Goal: Task Accomplishment & Management: Manage account settings

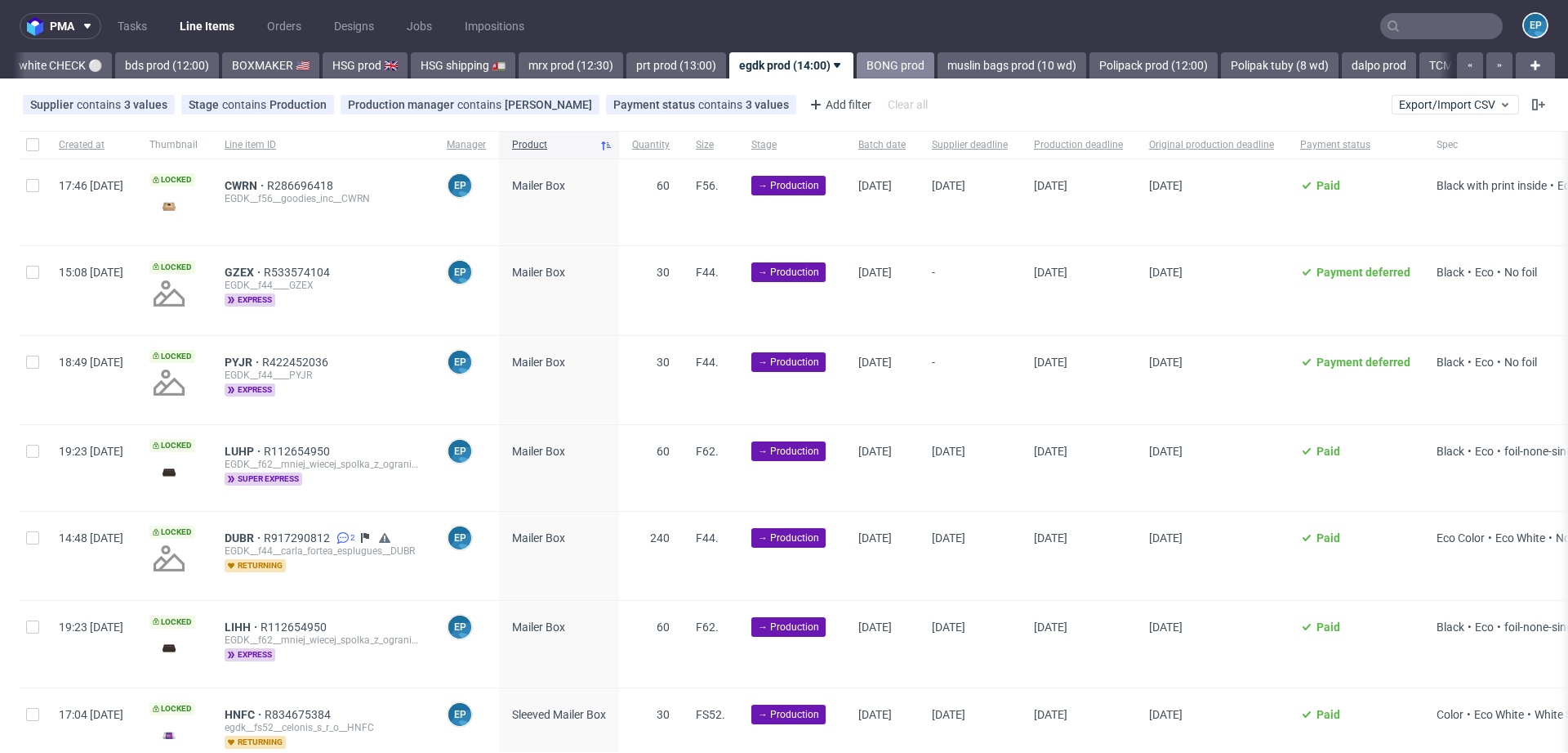
click at [856, 70] on link "BONG prod" at bounding box center [895, 65] width 77 height 26
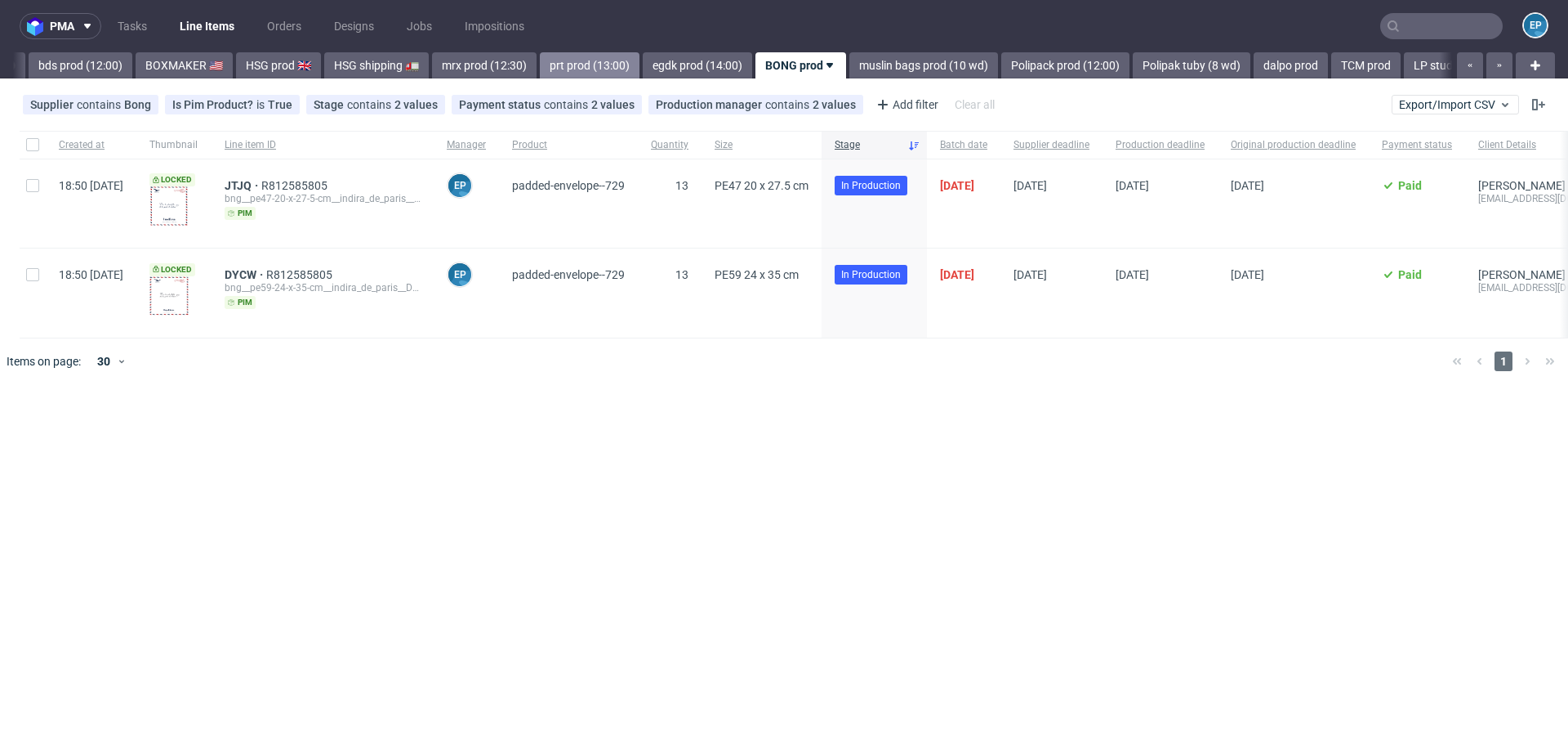
click at [540, 66] on link "prt prod (13:00)" at bounding box center [589, 65] width 100 height 26
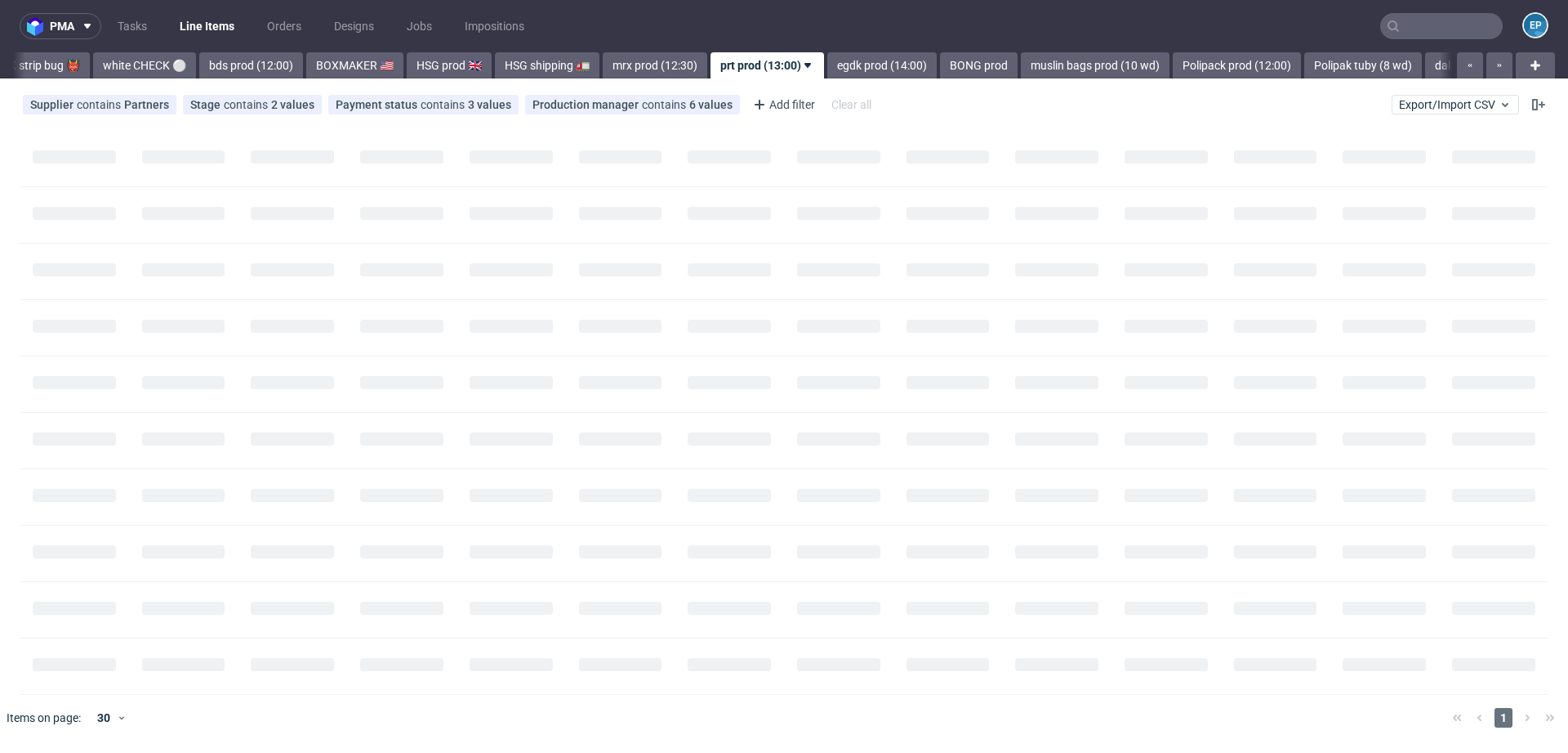
scroll to position [0, 1379]
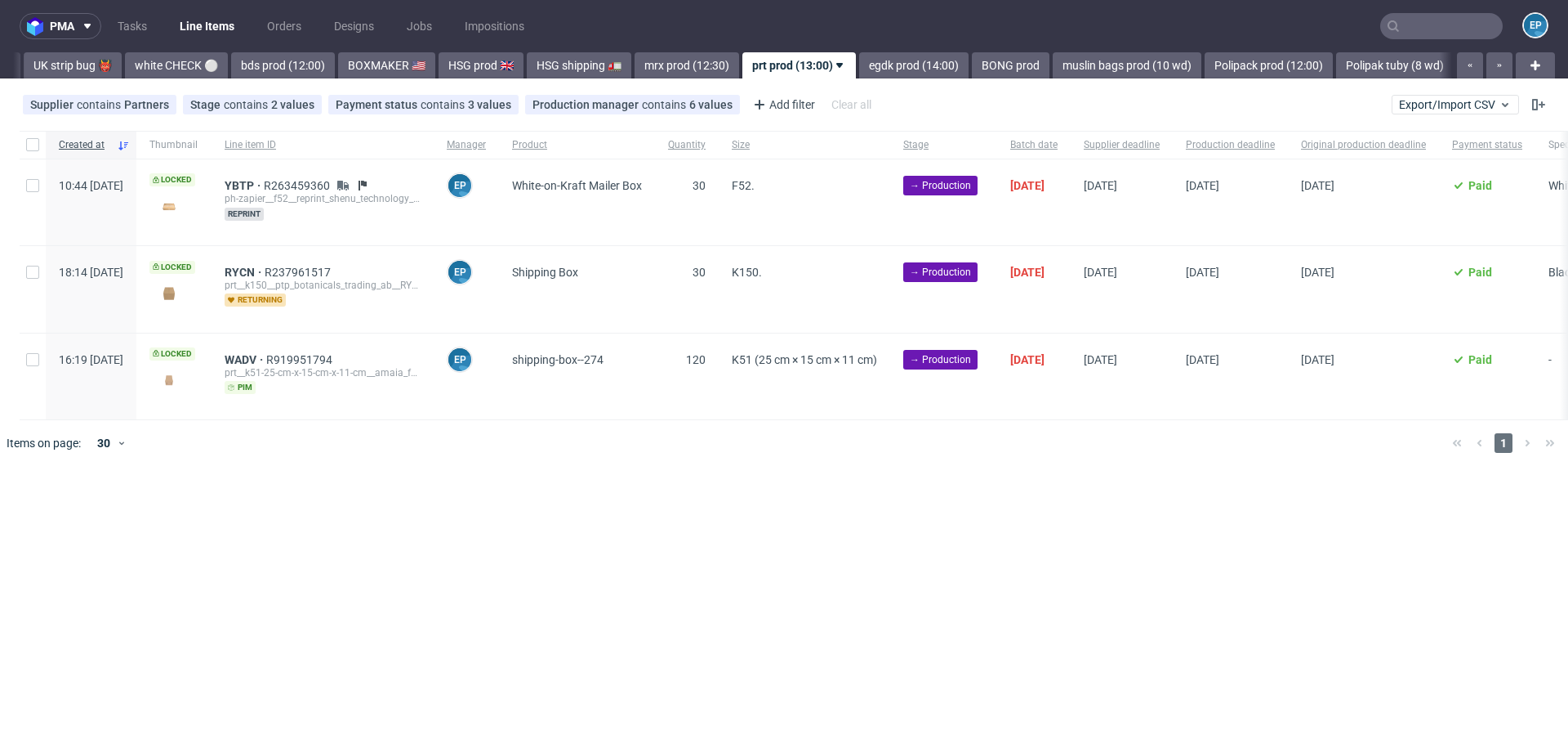
click at [24, 152] on div at bounding box center [32, 145] width 26 height 28
checkbox input "true"
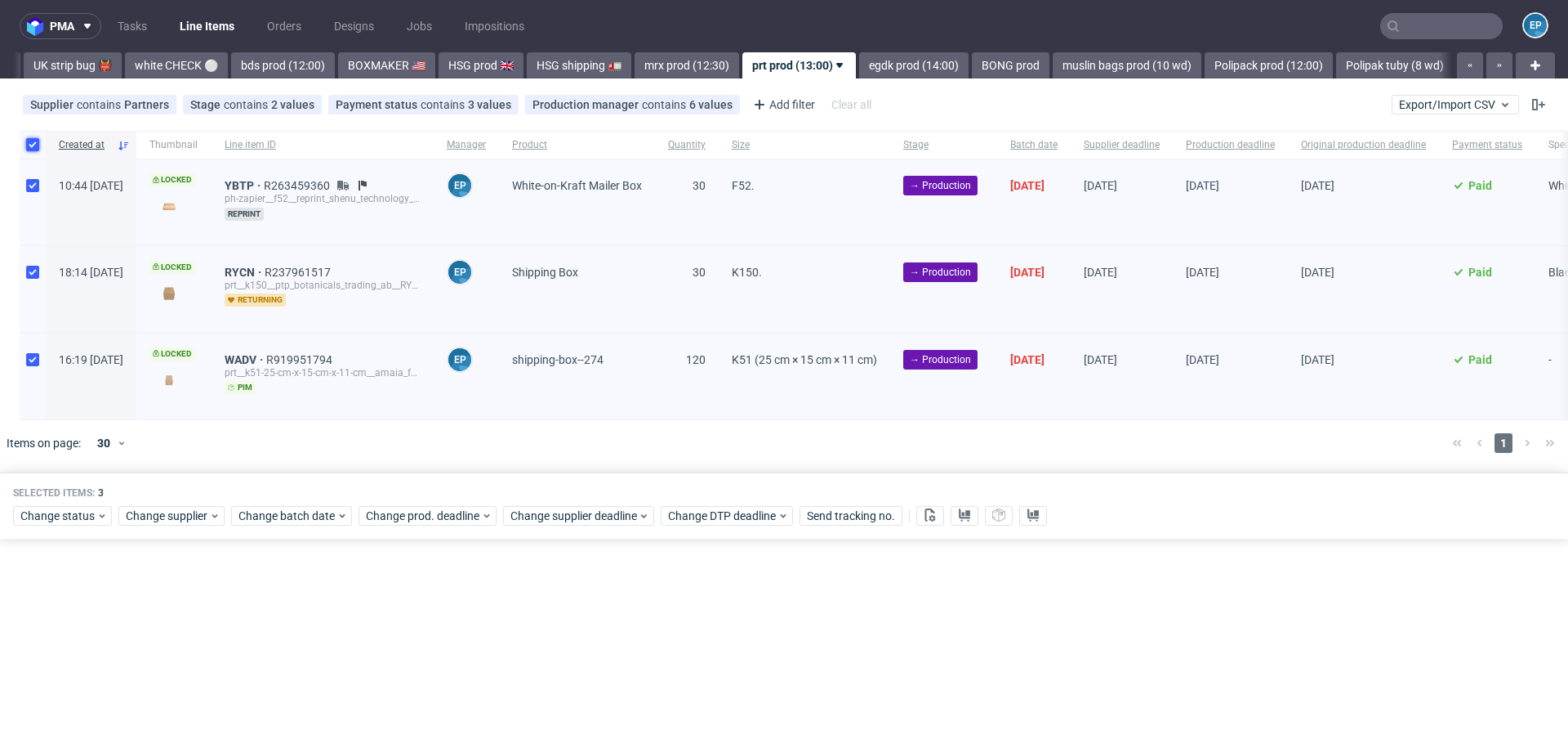
click at [33, 147] on input "checkbox" at bounding box center [32, 144] width 13 height 13
checkbox input "false"
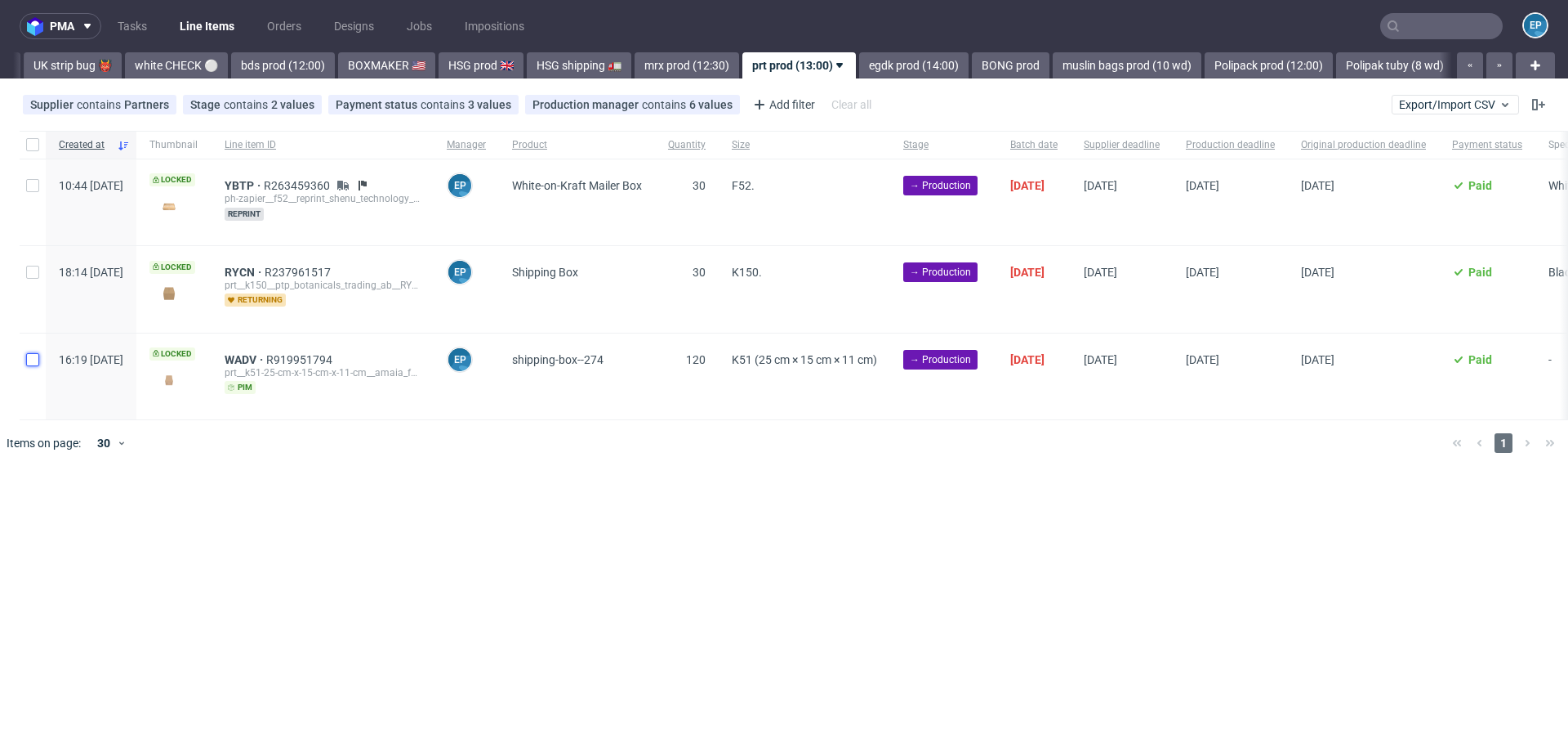
click at [31, 357] on input "checkbox" at bounding box center [32, 359] width 13 height 13
checkbox input "true"
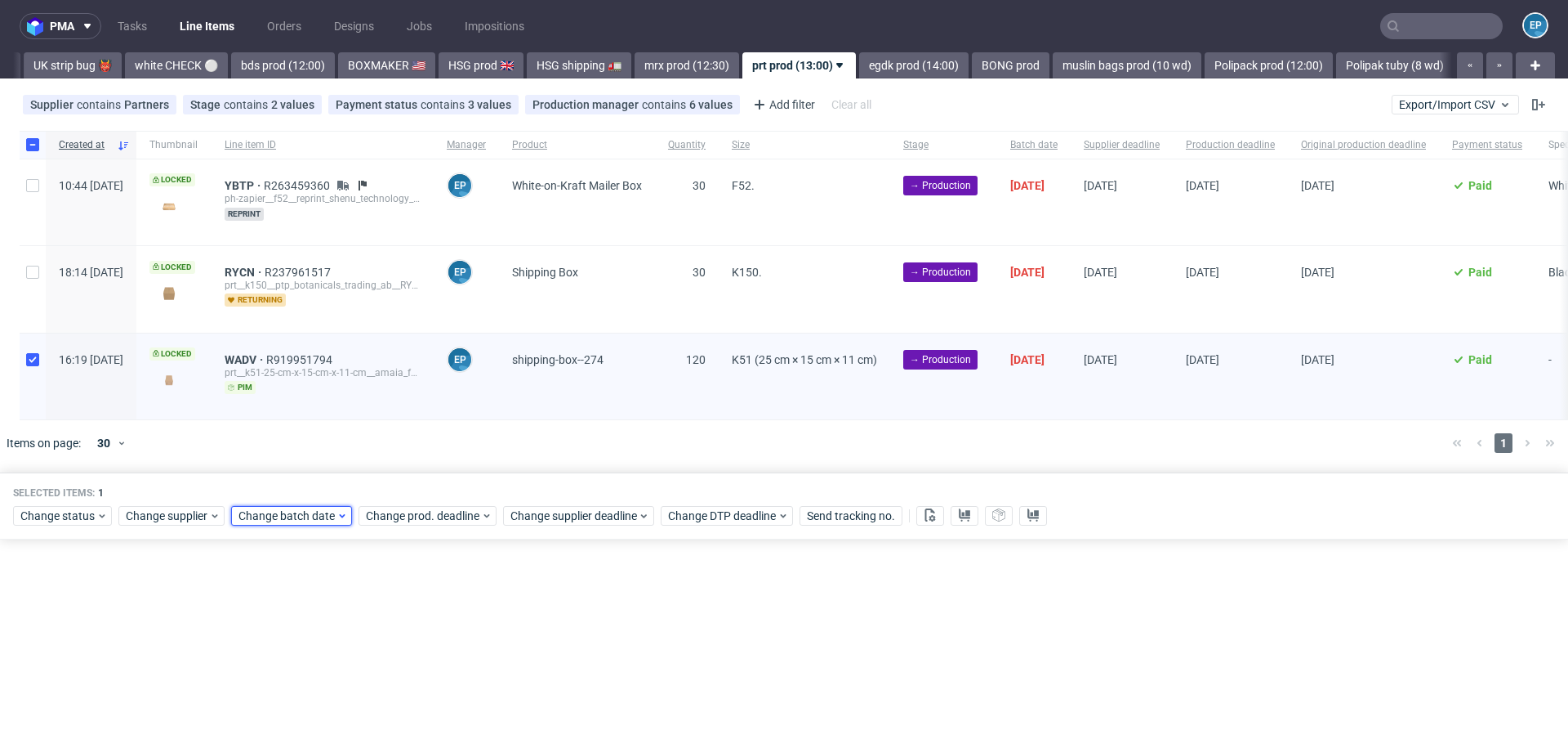
click at [300, 514] on span "Change batch date" at bounding box center [287, 515] width 98 height 16
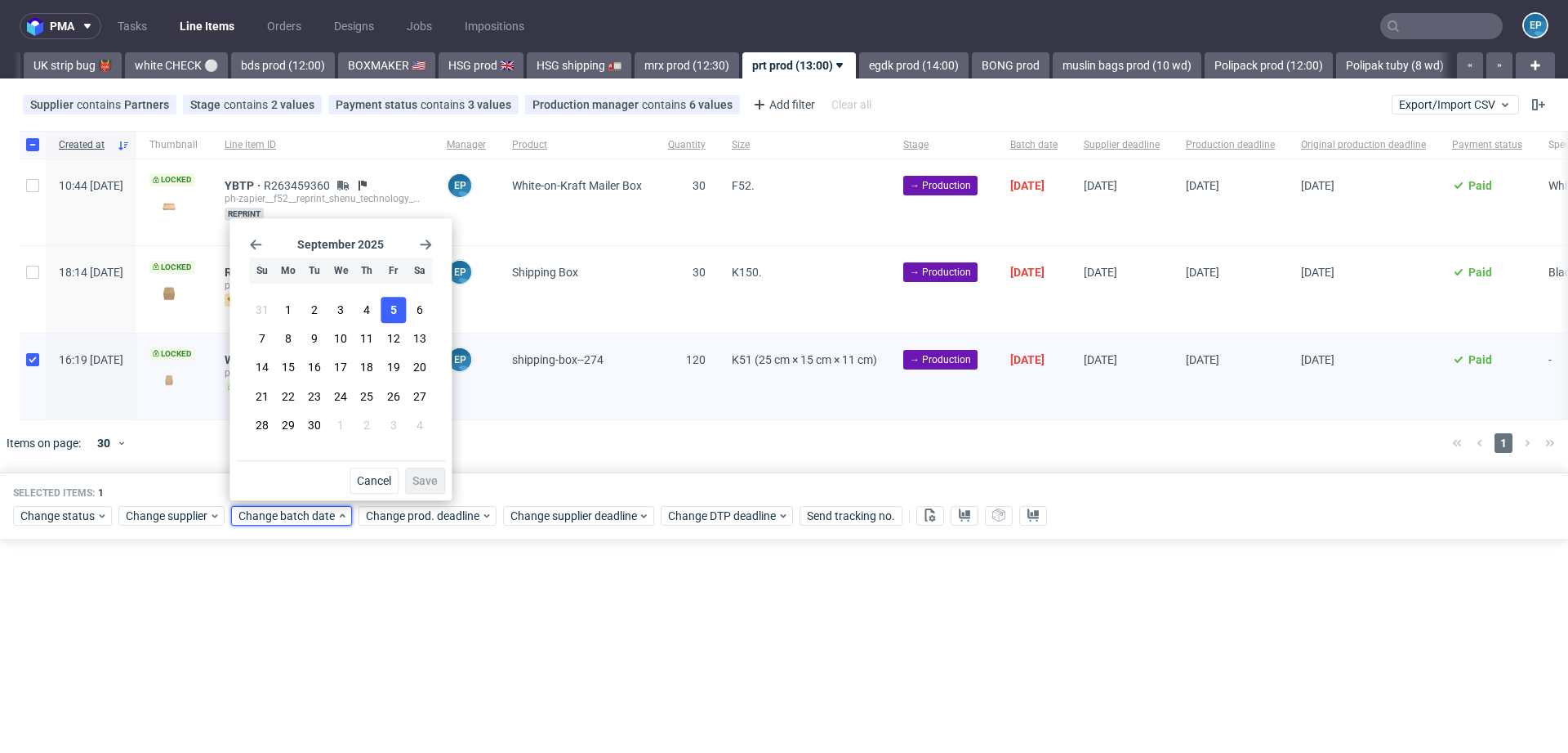
click at [389, 312] on button "5" at bounding box center [393, 309] width 26 height 26
click at [425, 480] on span "Save" at bounding box center [426, 480] width 26 height 11
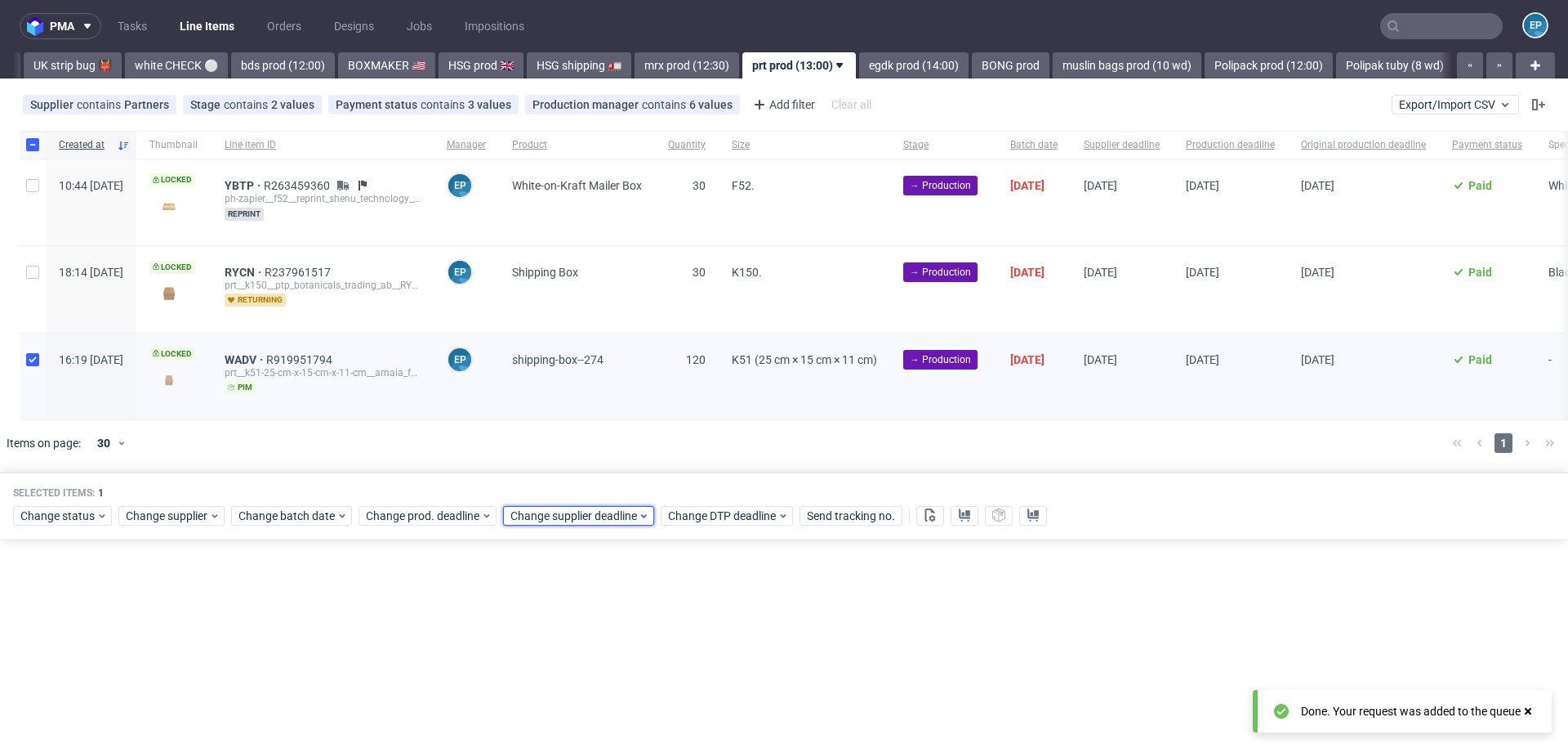
click at [561, 516] on span "Change supplier deadline" at bounding box center [575, 515] width 128 height 16
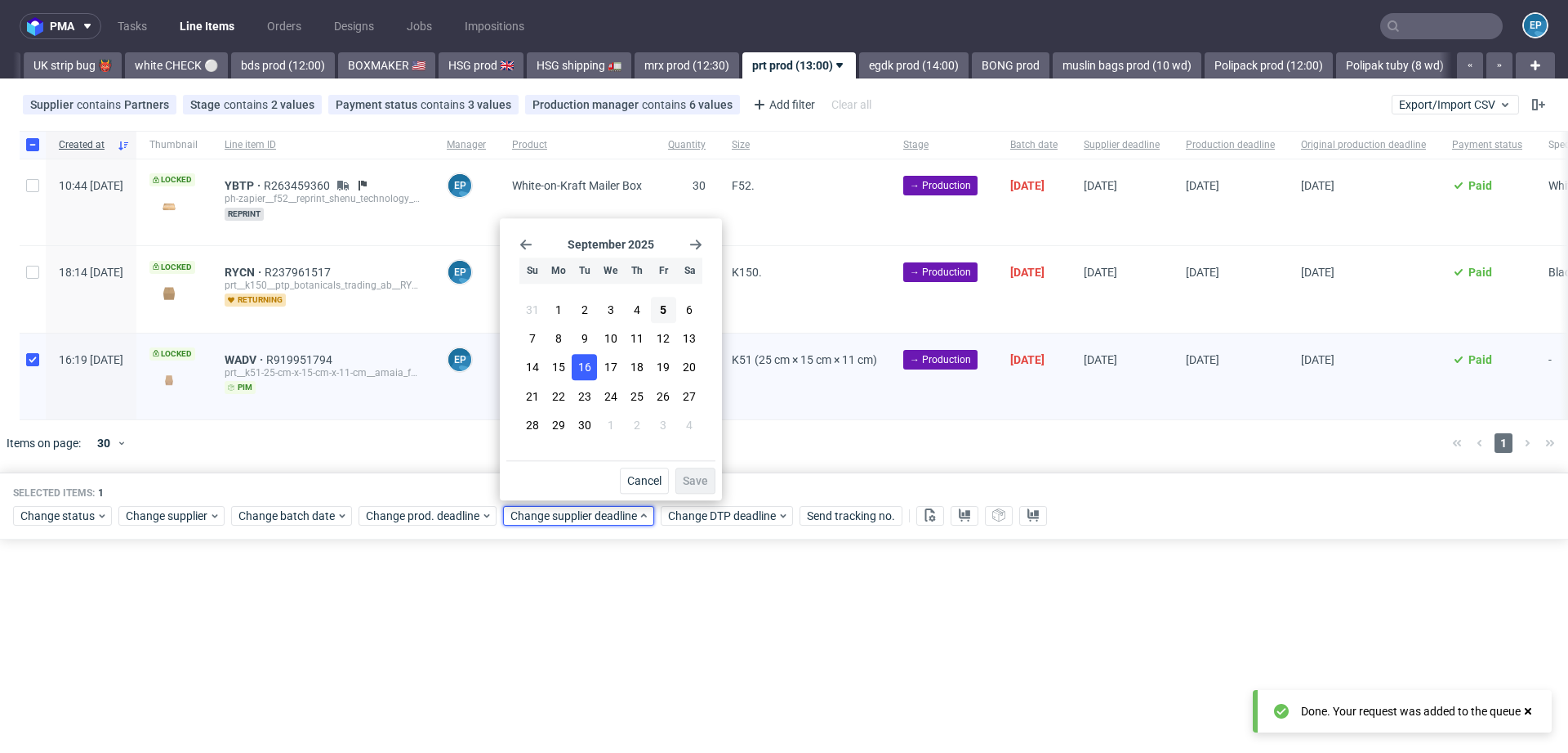
click at [589, 365] on span "16" at bounding box center [584, 367] width 13 height 16
click at [696, 478] on span "Save" at bounding box center [695, 480] width 26 height 11
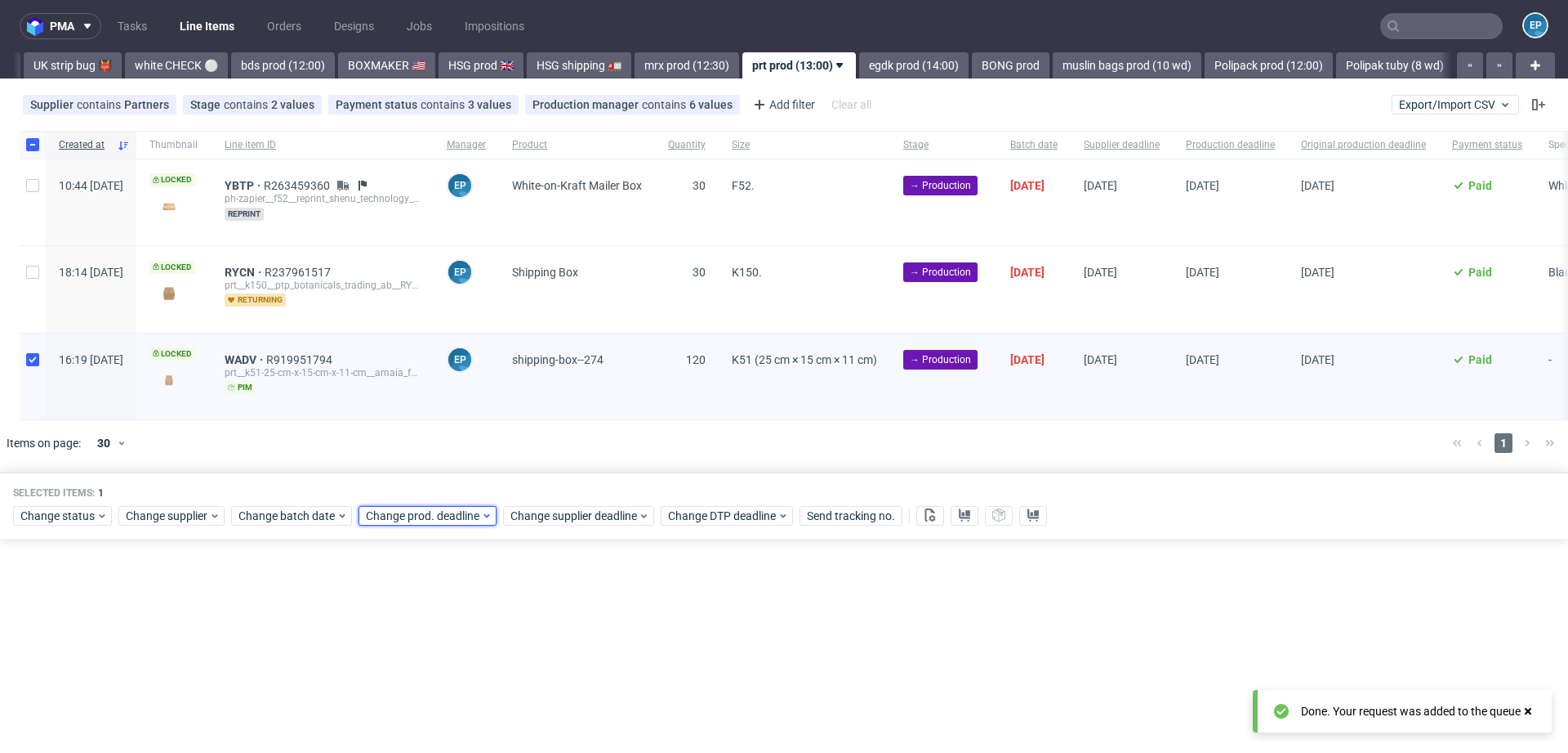
click at [440, 514] on span "Change prod. deadline" at bounding box center [423, 515] width 115 height 16
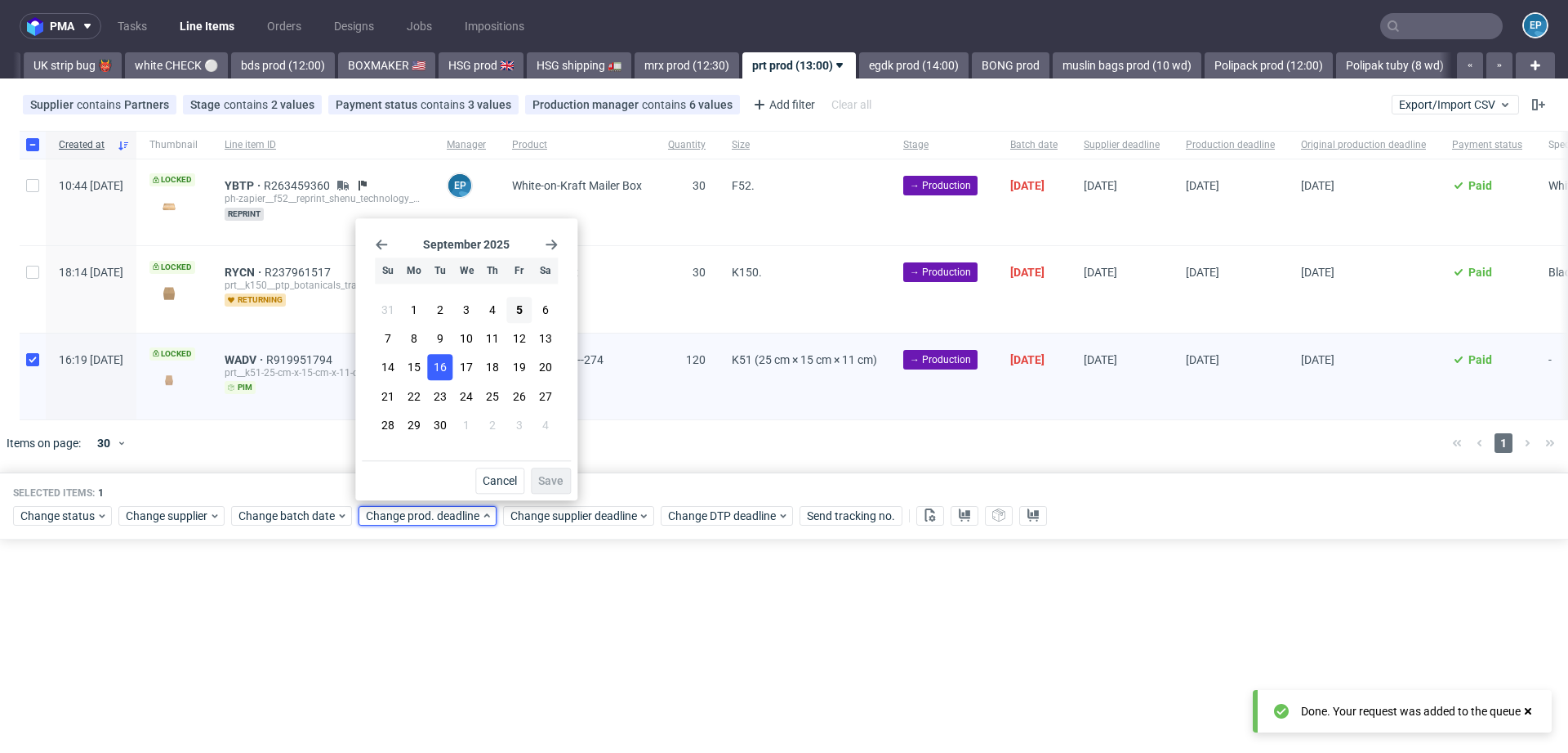
click at [443, 368] on span "16" at bounding box center [439, 367] width 13 height 16
click at [555, 486] on span "Save" at bounding box center [551, 480] width 26 height 11
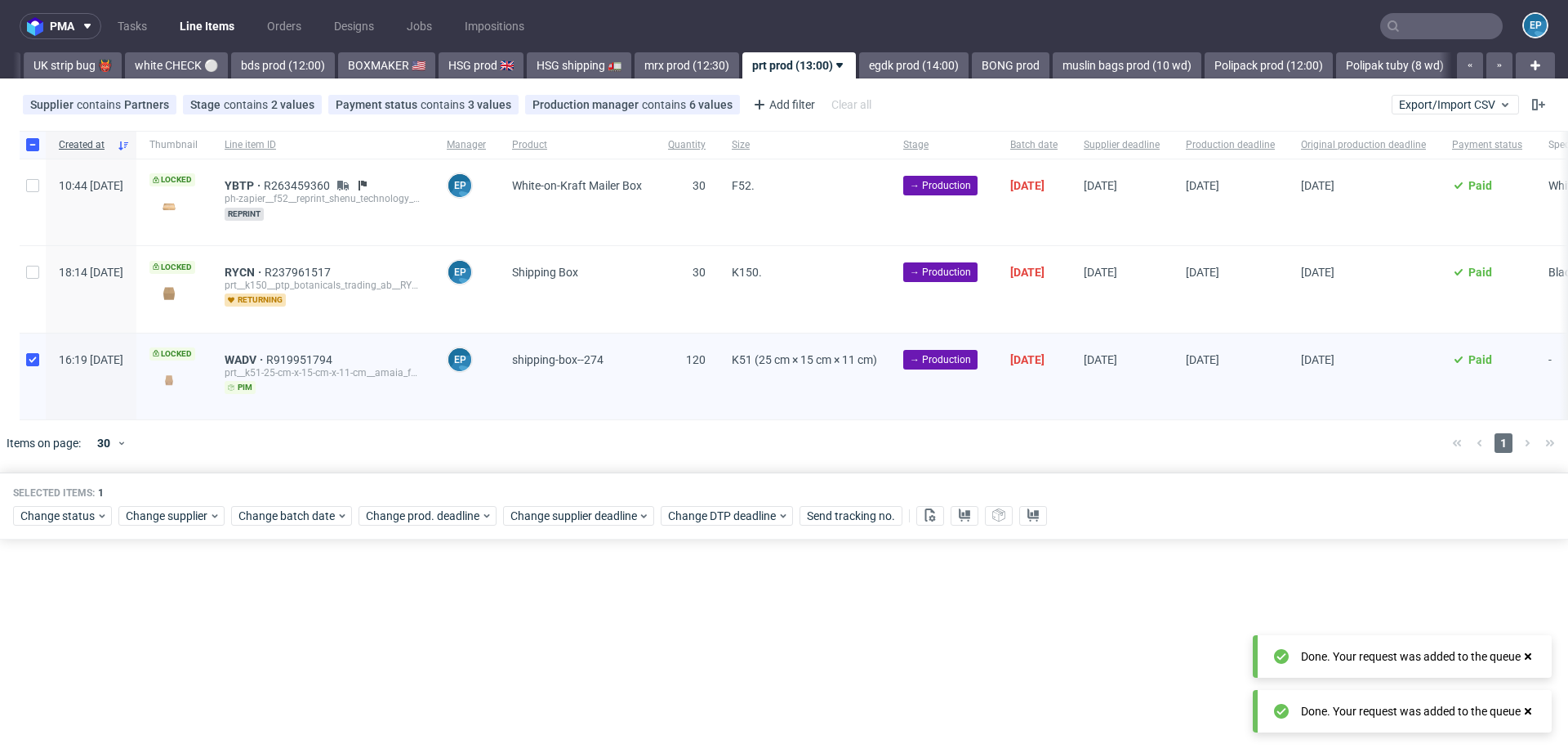
click at [847, 78] on div "pma Tasks Line Items Orders Designs Jobs Impositions EP Vista Print All delays …" at bounding box center [784, 376] width 1568 height 753
click at [972, 72] on link "BONG prod" at bounding box center [1010, 65] width 77 height 26
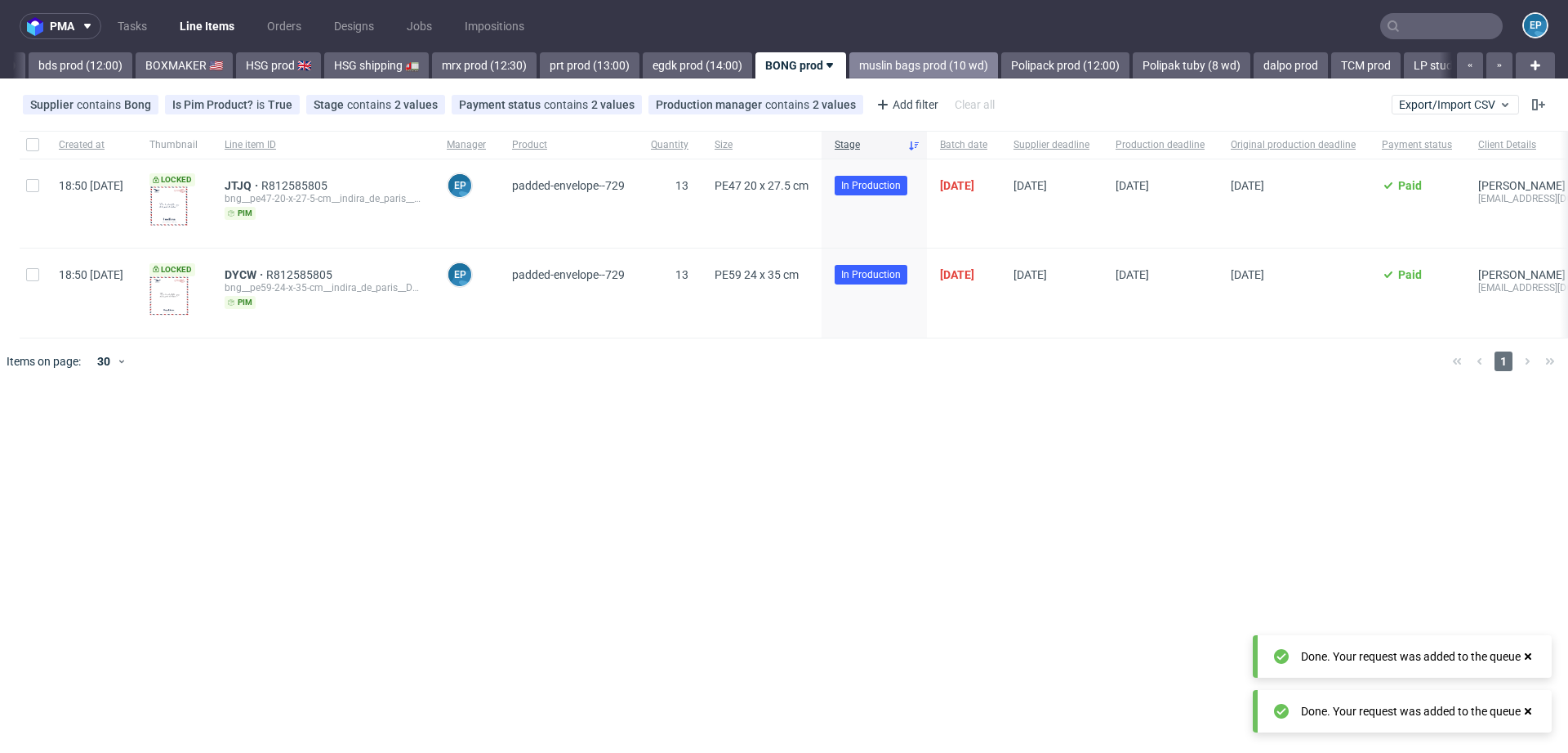
click at [856, 72] on link "muslin bags prod (10 wd)" at bounding box center [924, 65] width 149 height 26
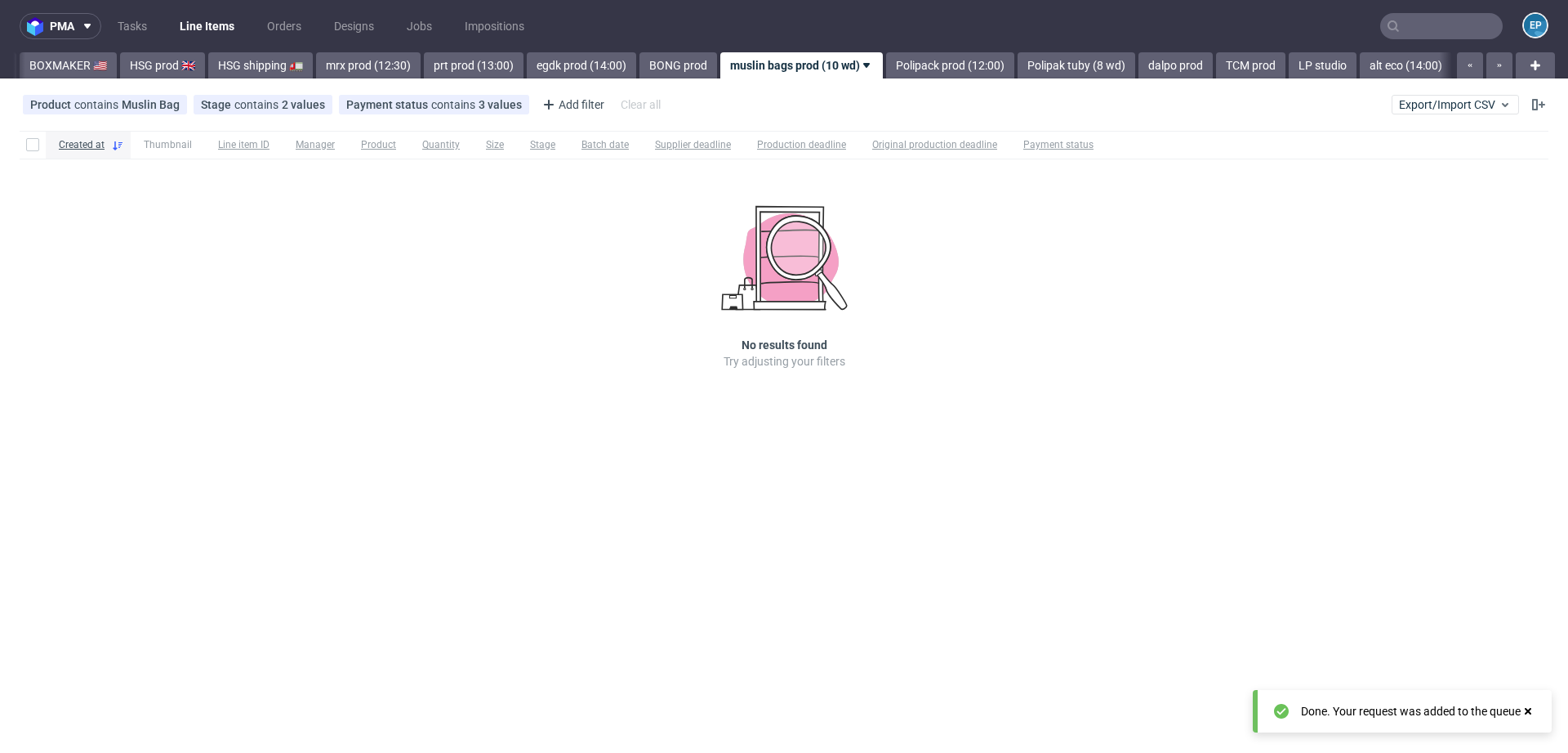
click at [886, 72] on link "Polipack prod (12:00)" at bounding box center [950, 65] width 129 height 26
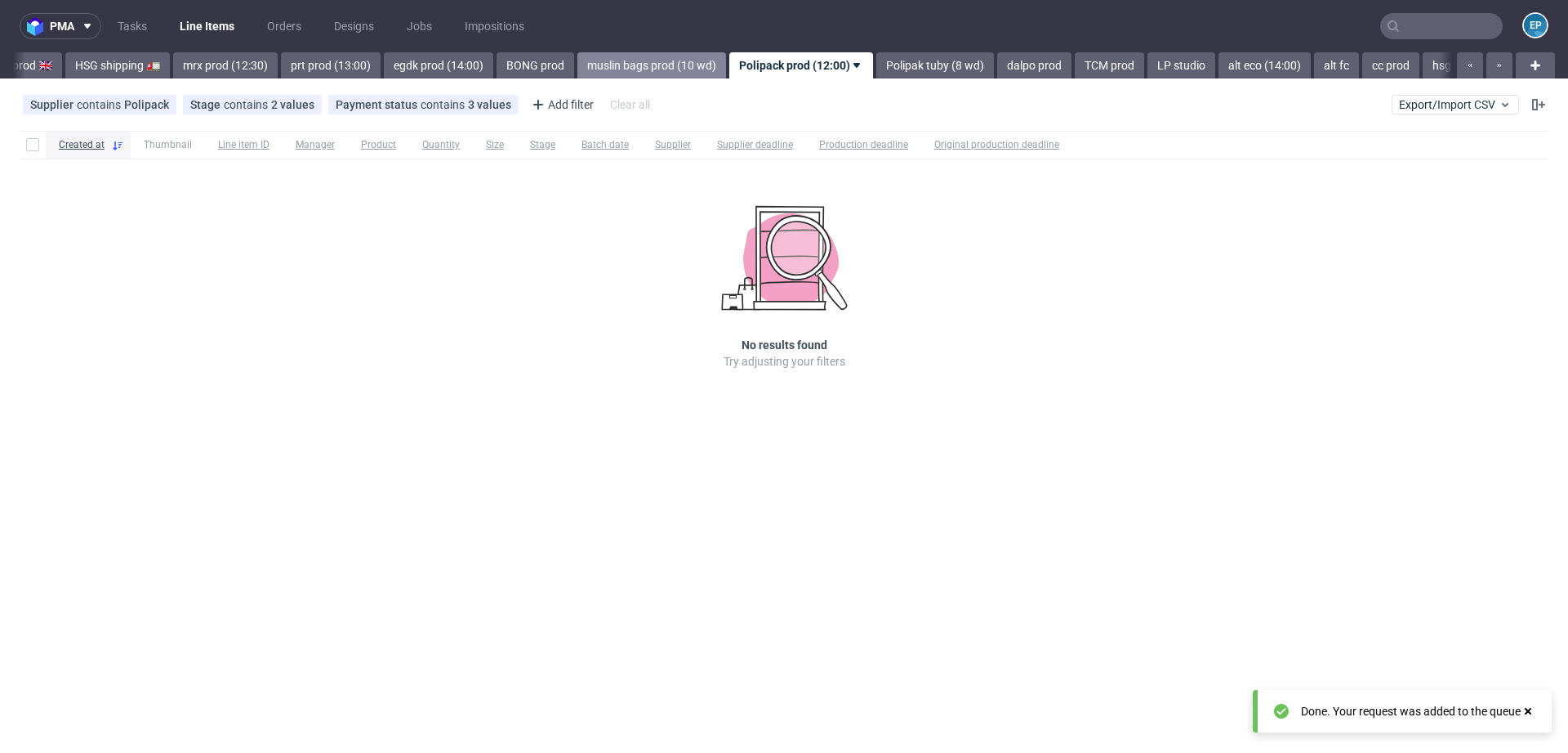
click at [877, 72] on link "Polipak tuby (8 wd)" at bounding box center [936, 65] width 117 height 26
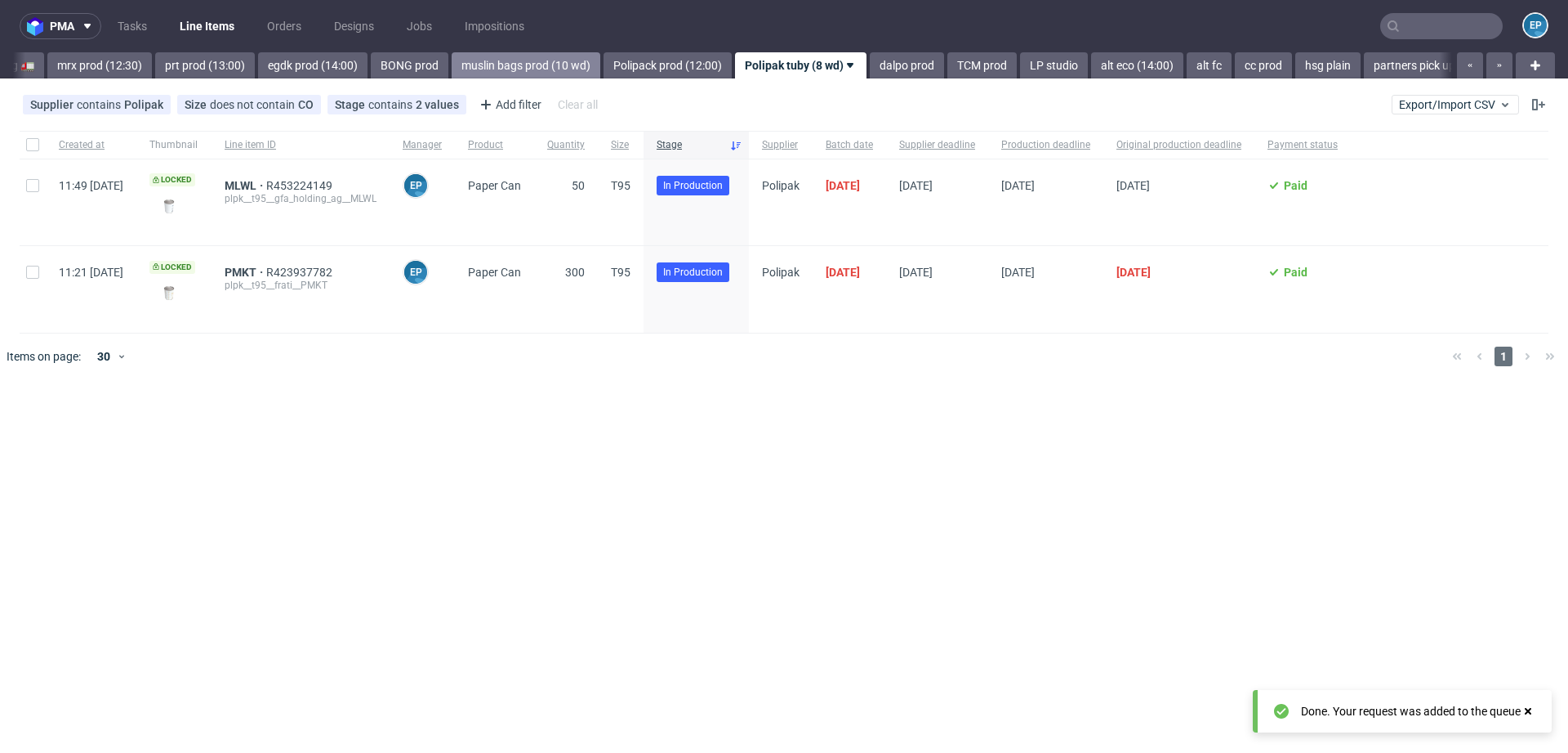
click at [870, 72] on link "dalpo prod" at bounding box center [907, 65] width 74 height 26
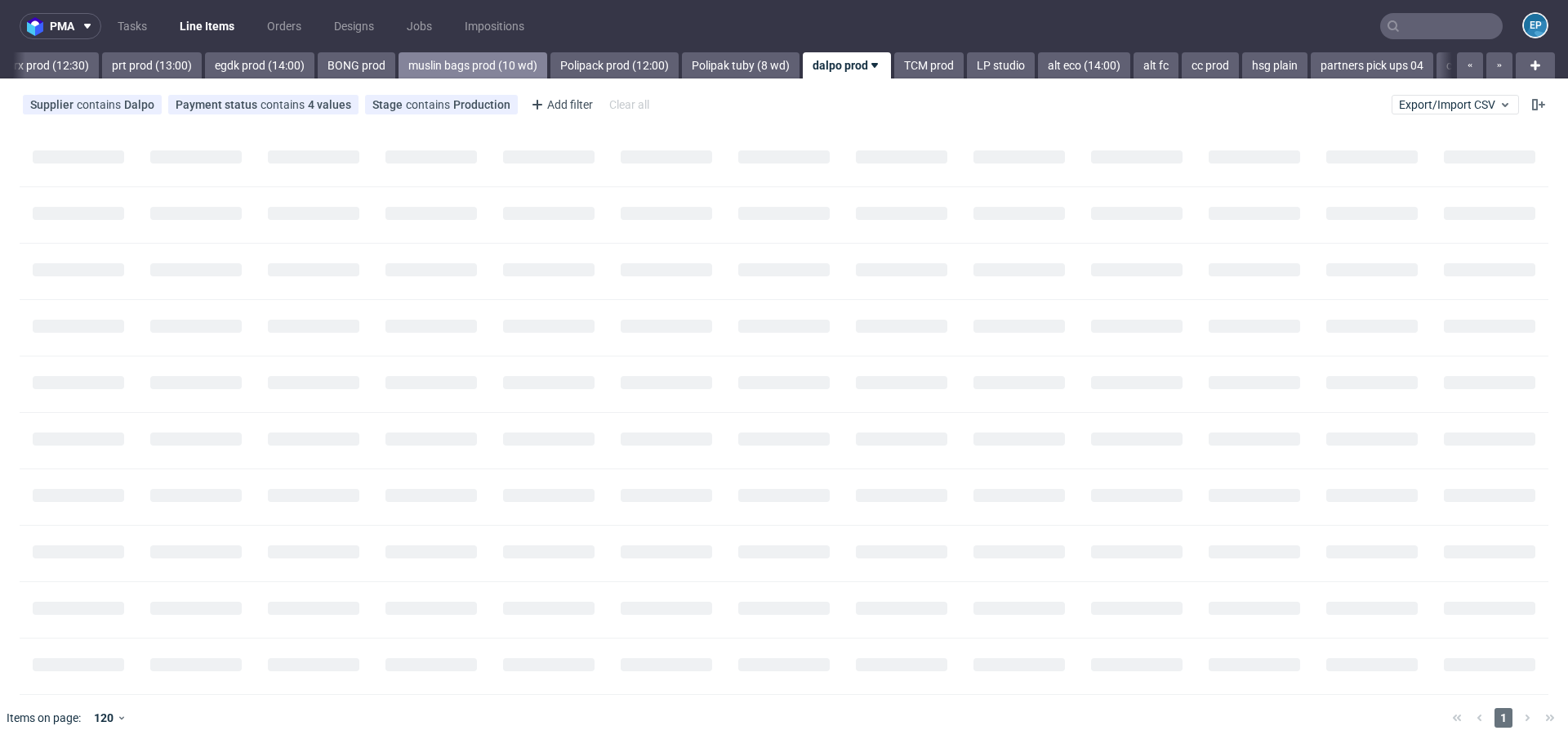
scroll to position [0, 2064]
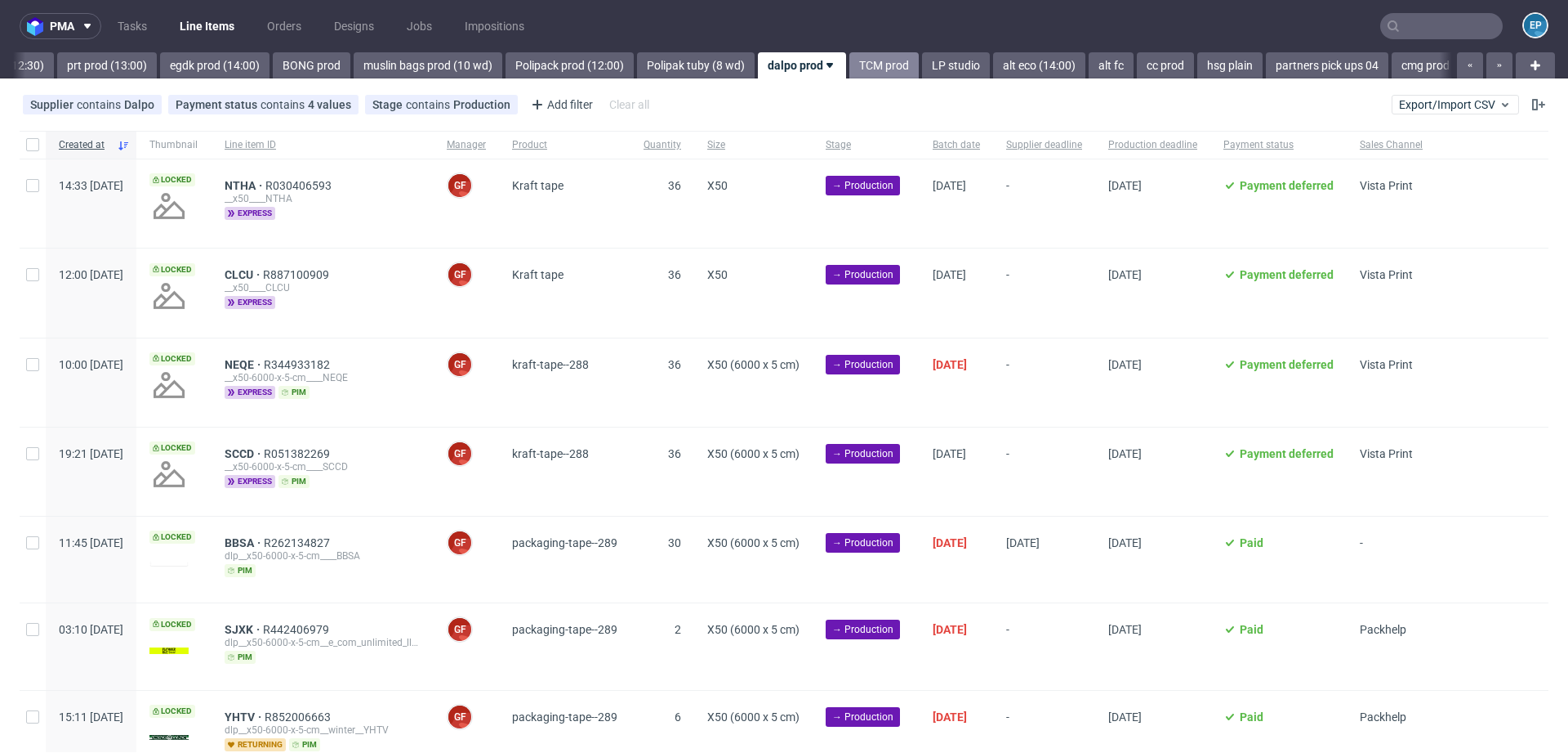
click at [850, 67] on link "TCM prod" at bounding box center [884, 65] width 70 height 26
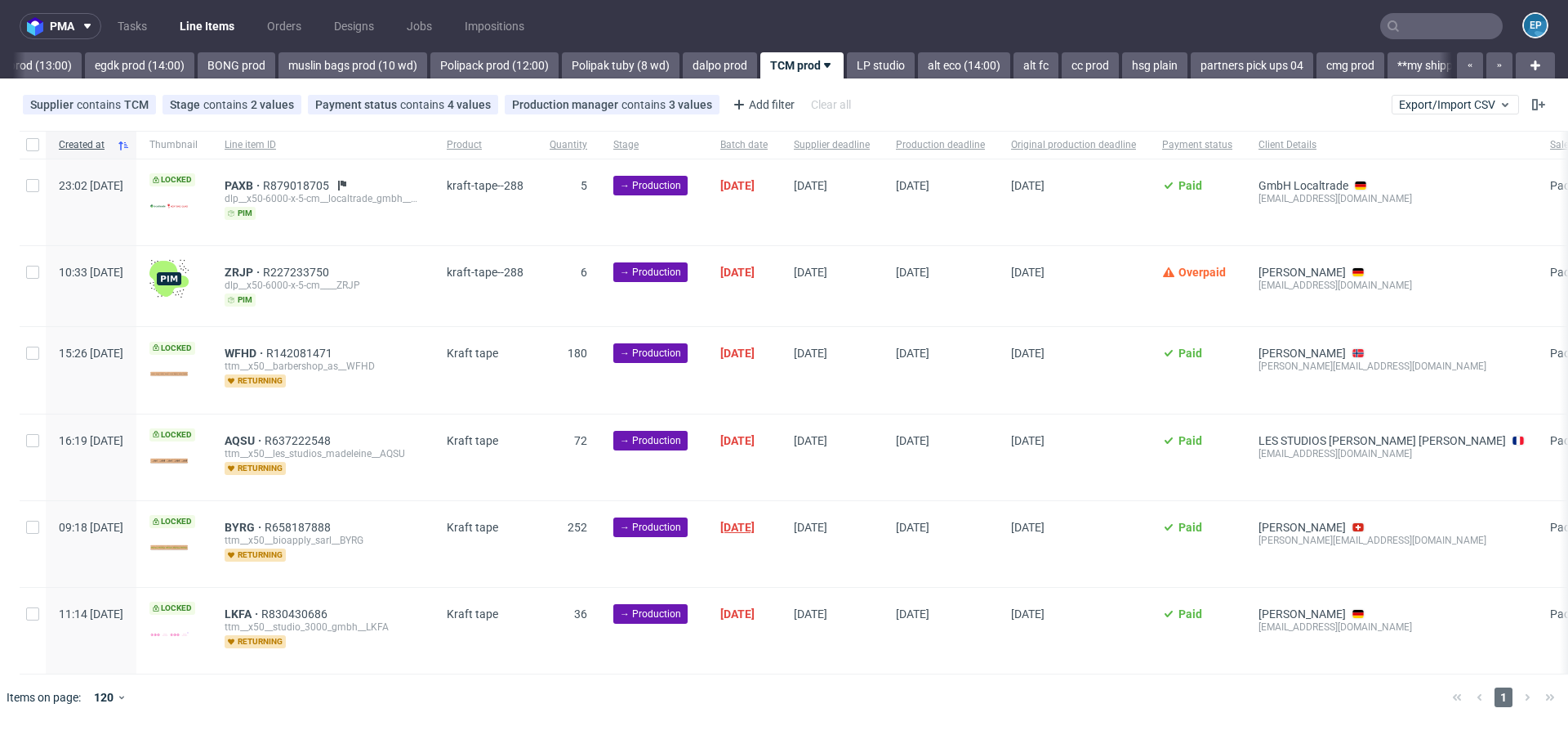
click at [755, 523] on span "04/09/2025" at bounding box center [737, 526] width 34 height 13
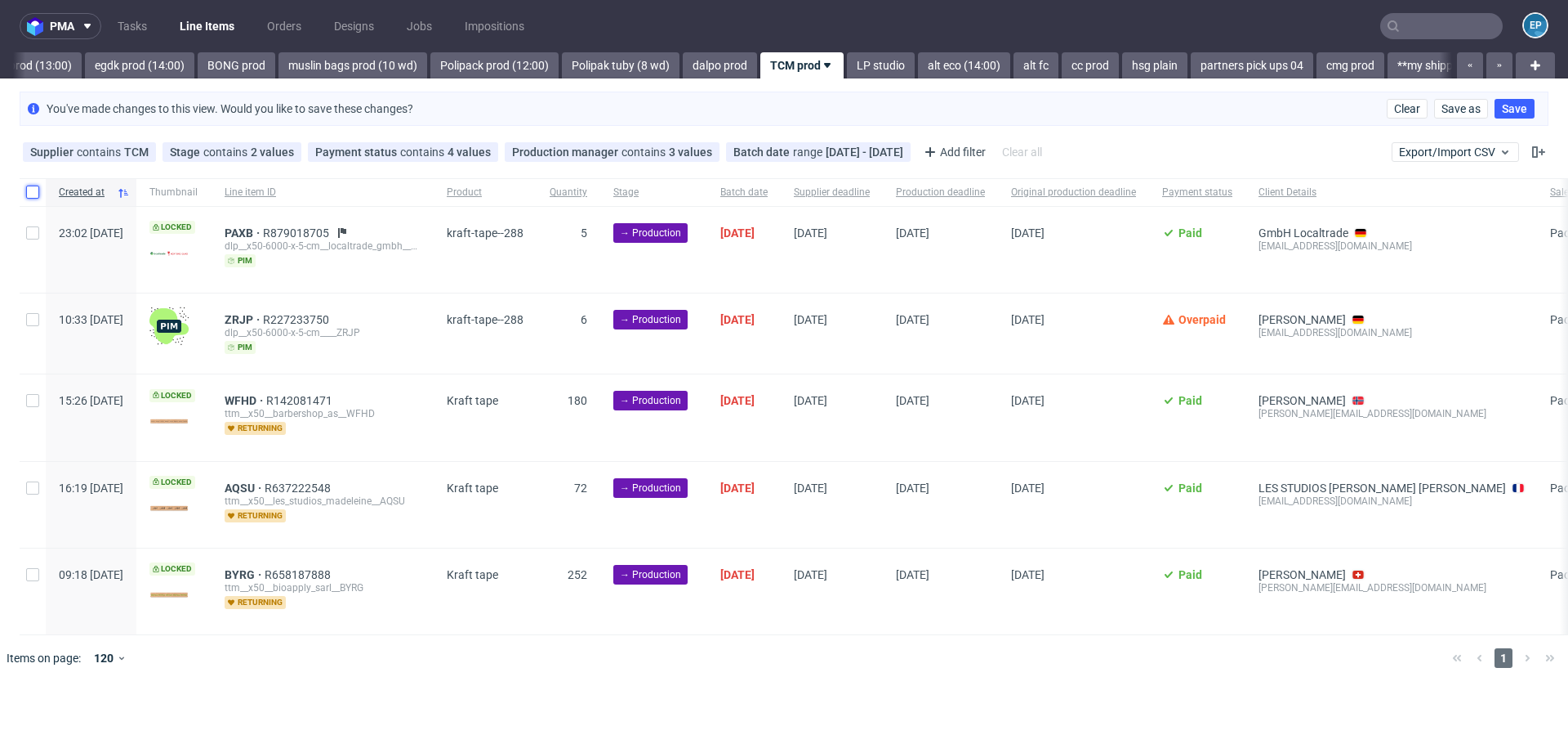
click at [31, 193] on input "checkbox" at bounding box center [32, 192] width 13 height 13
checkbox input "true"
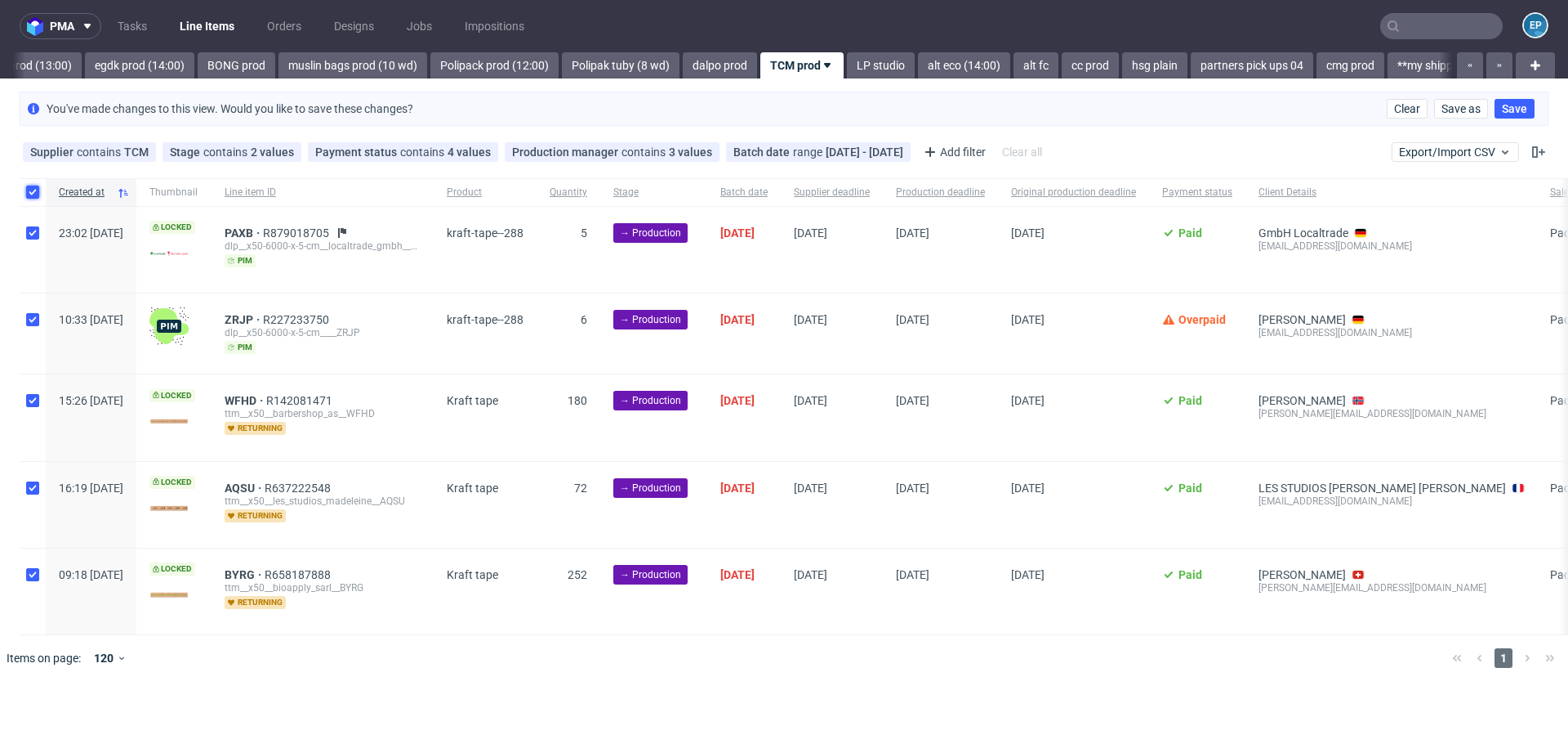
checkbox input "true"
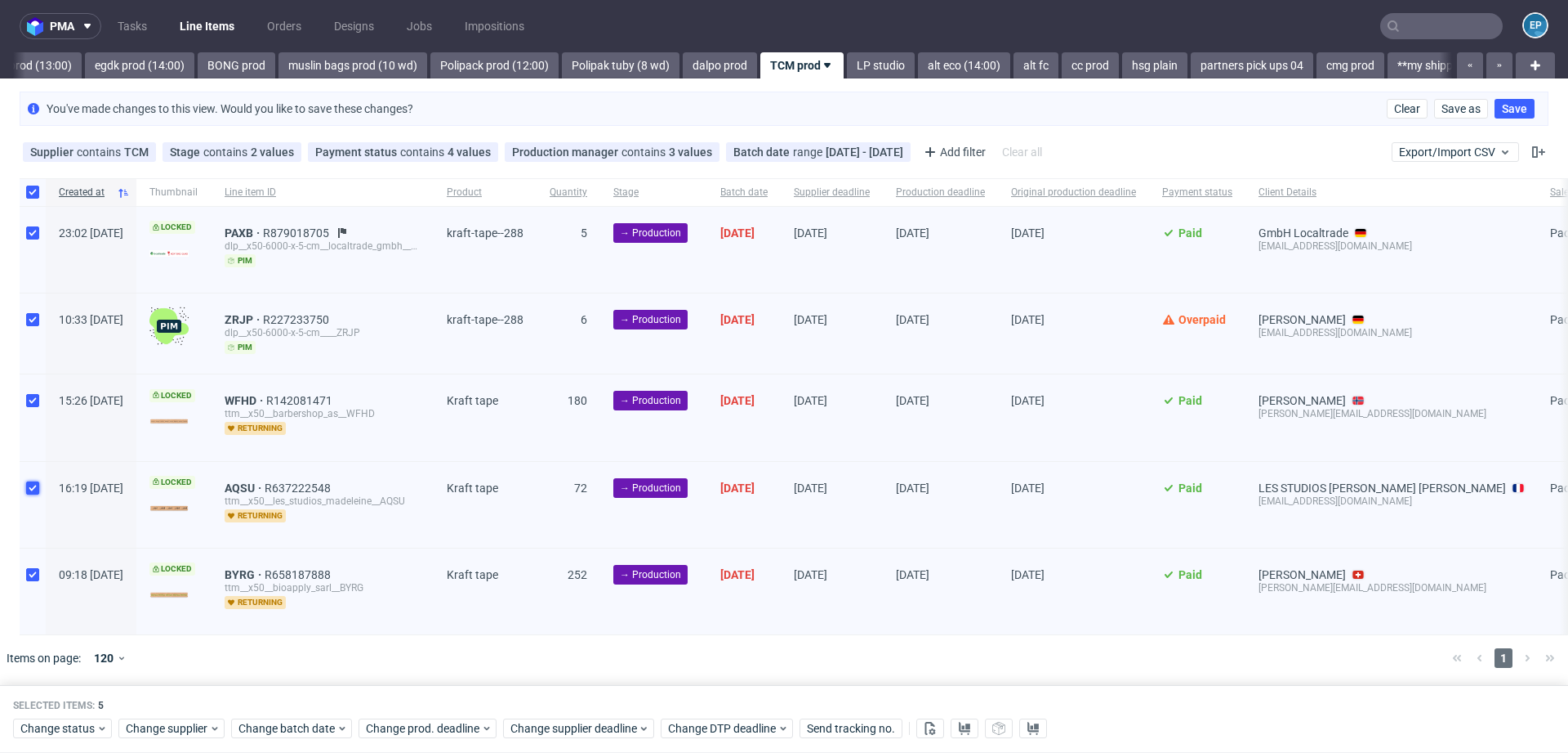
click at [30, 487] on input "checkbox" at bounding box center [32, 487] width 13 height 13
checkbox input "false"
click at [53, 729] on span "Change status" at bounding box center [58, 728] width 76 height 16
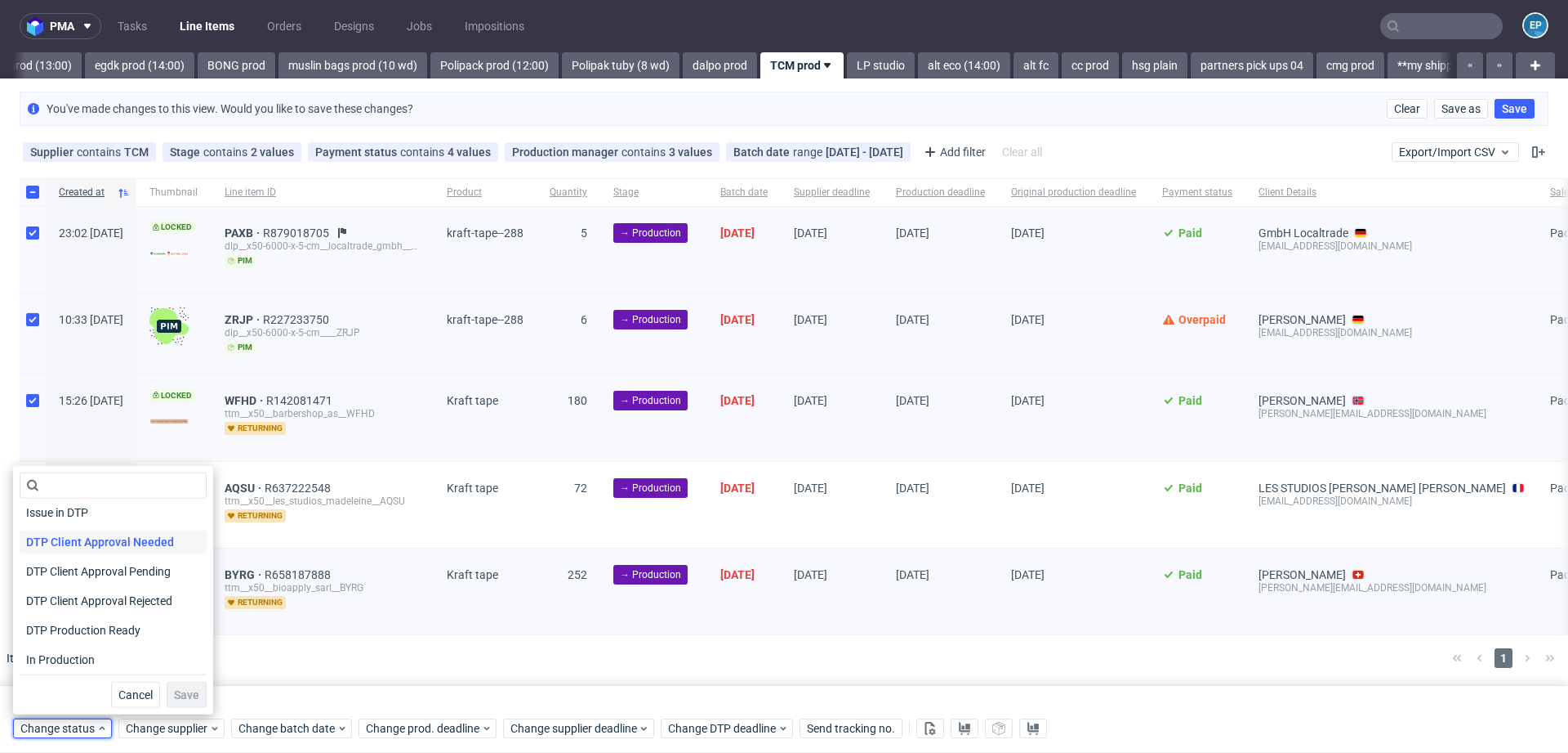
scroll to position [100, 0]
click at [66, 652] on span "In Production" at bounding box center [60, 655] width 83 height 23
click at [167, 686] on button "Save" at bounding box center [186, 694] width 40 height 26
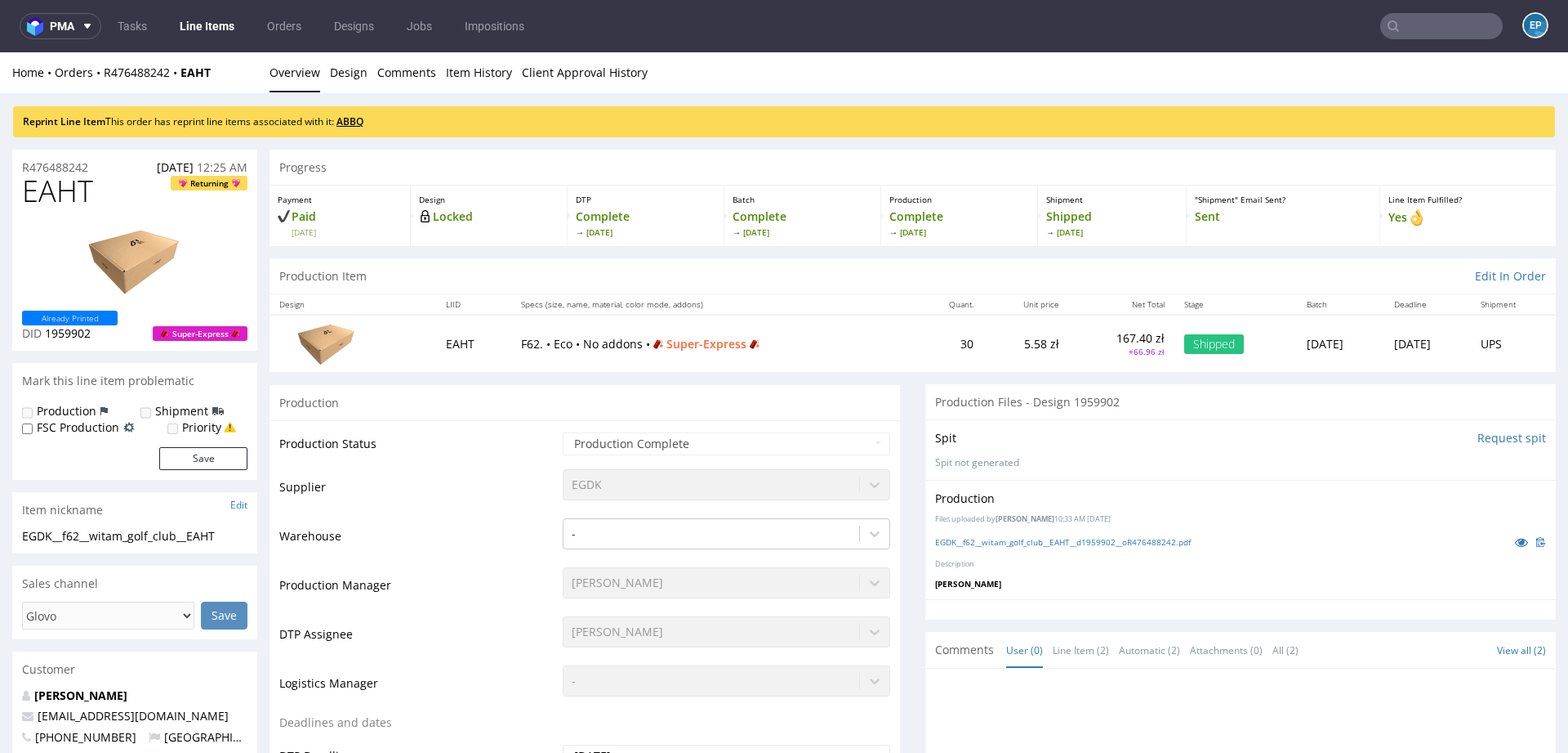
click at [362, 122] on link "ABBQ" at bounding box center [350, 121] width 27 height 14
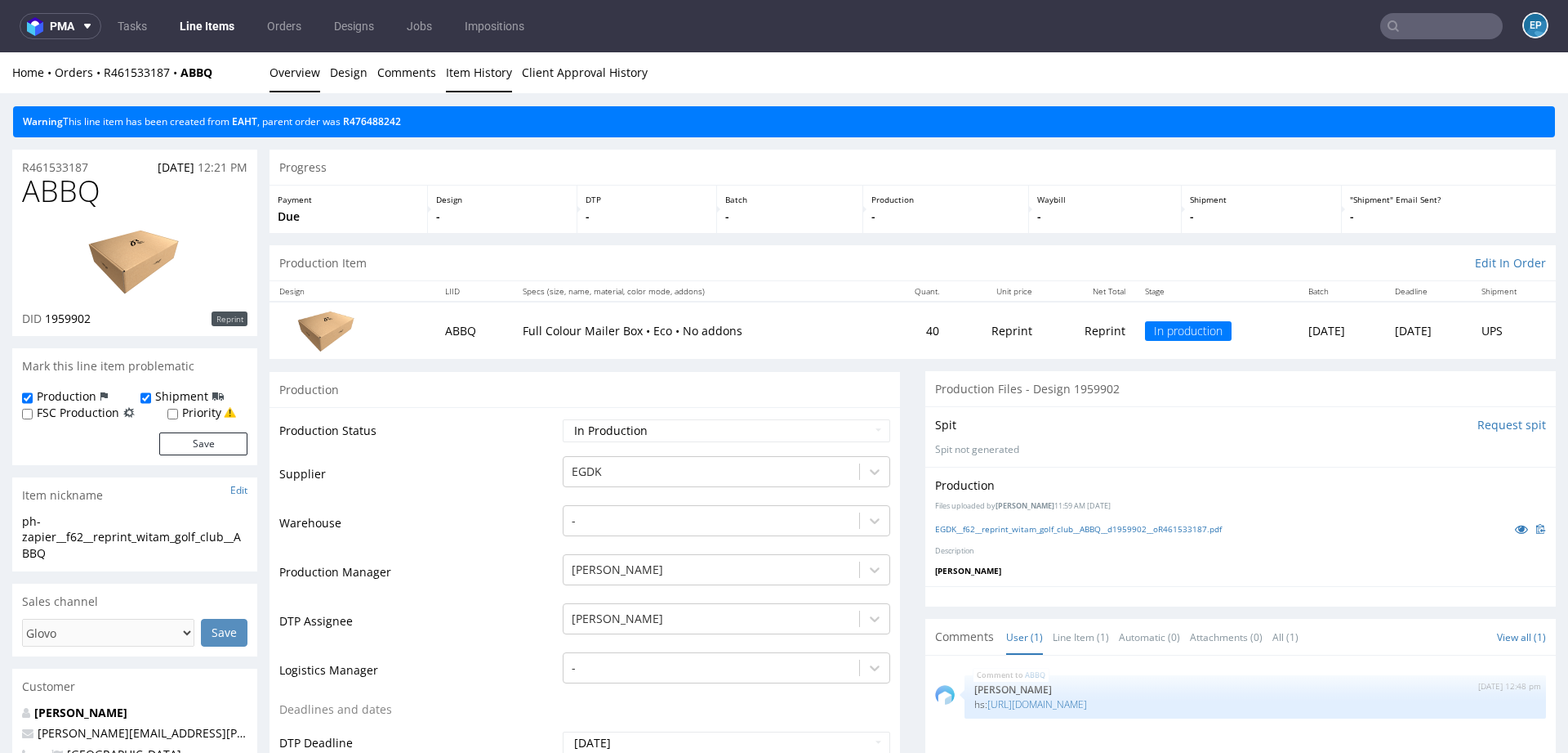
click at [462, 72] on link "Item History" at bounding box center [479, 72] width 66 height 40
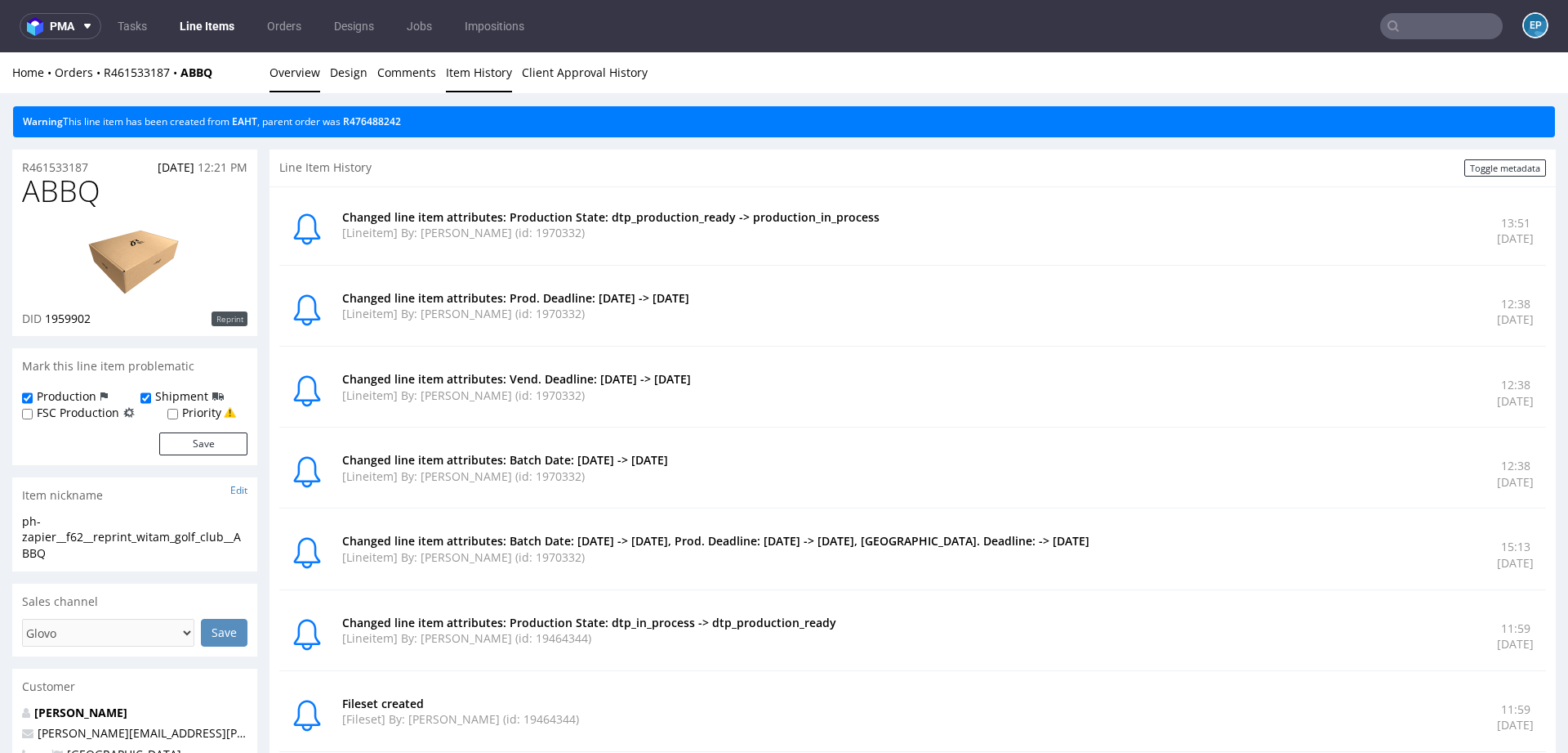
click at [296, 62] on link "Overview" at bounding box center [295, 72] width 50 height 40
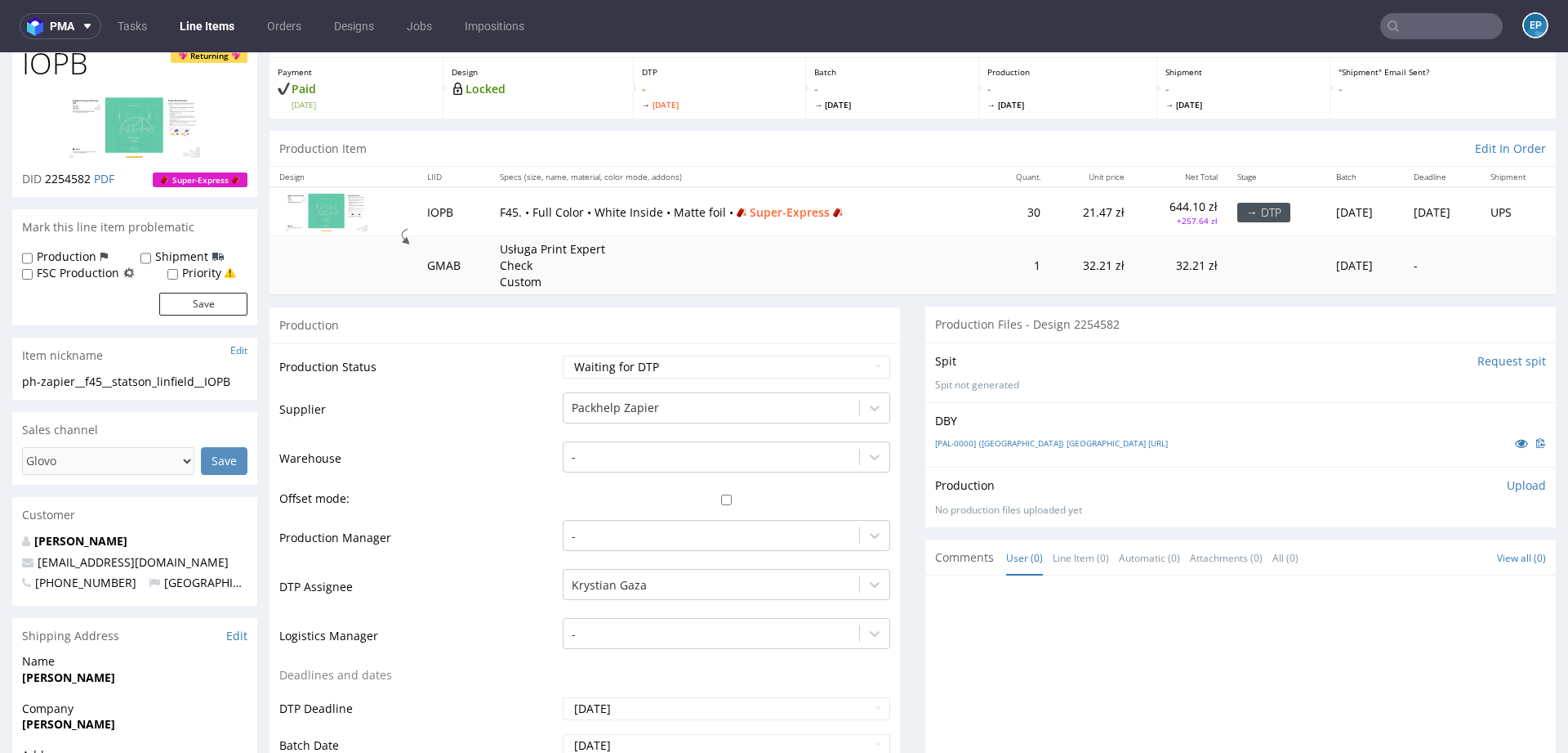
scroll to position [99, 0]
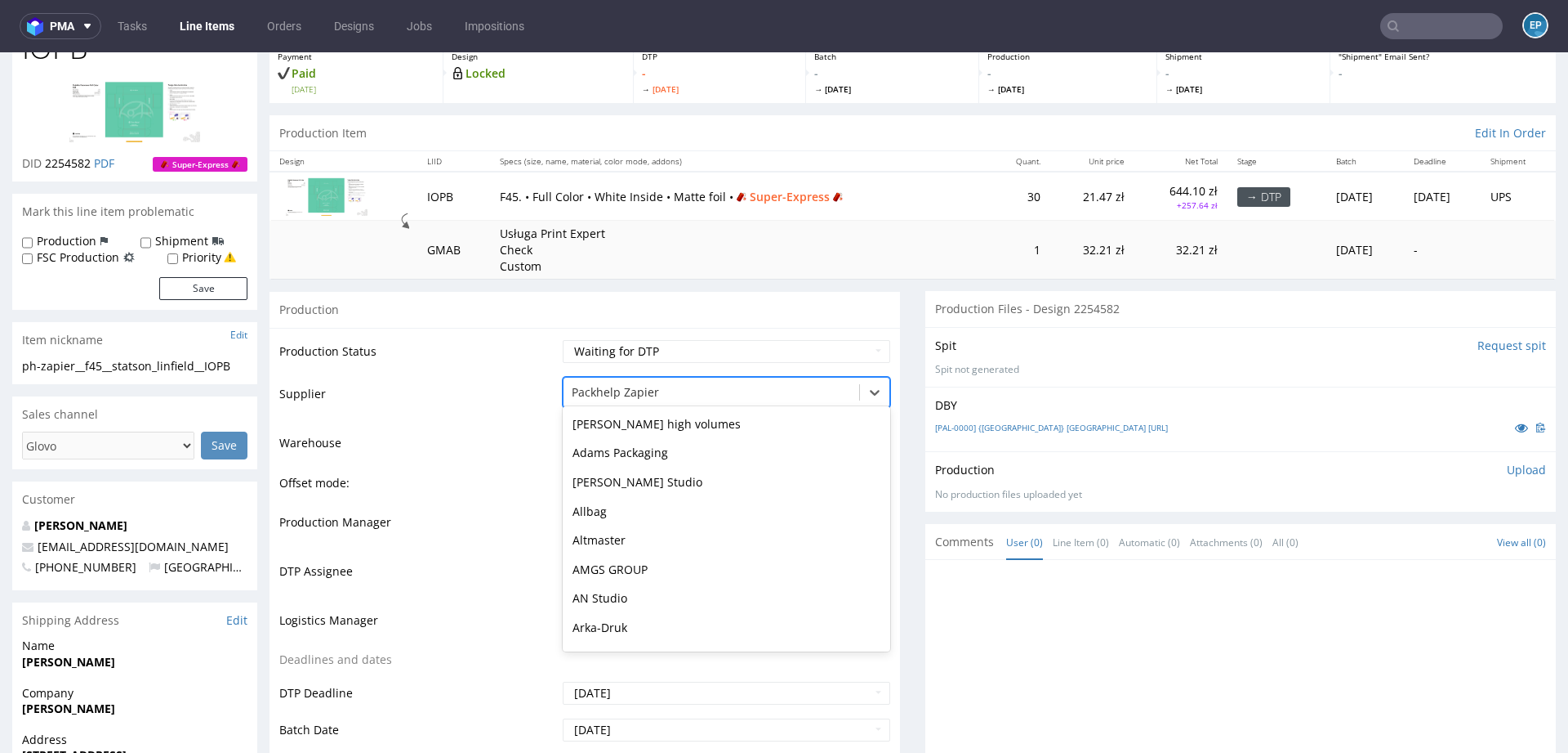
click at [753, 394] on div at bounding box center [712, 392] width 279 height 20
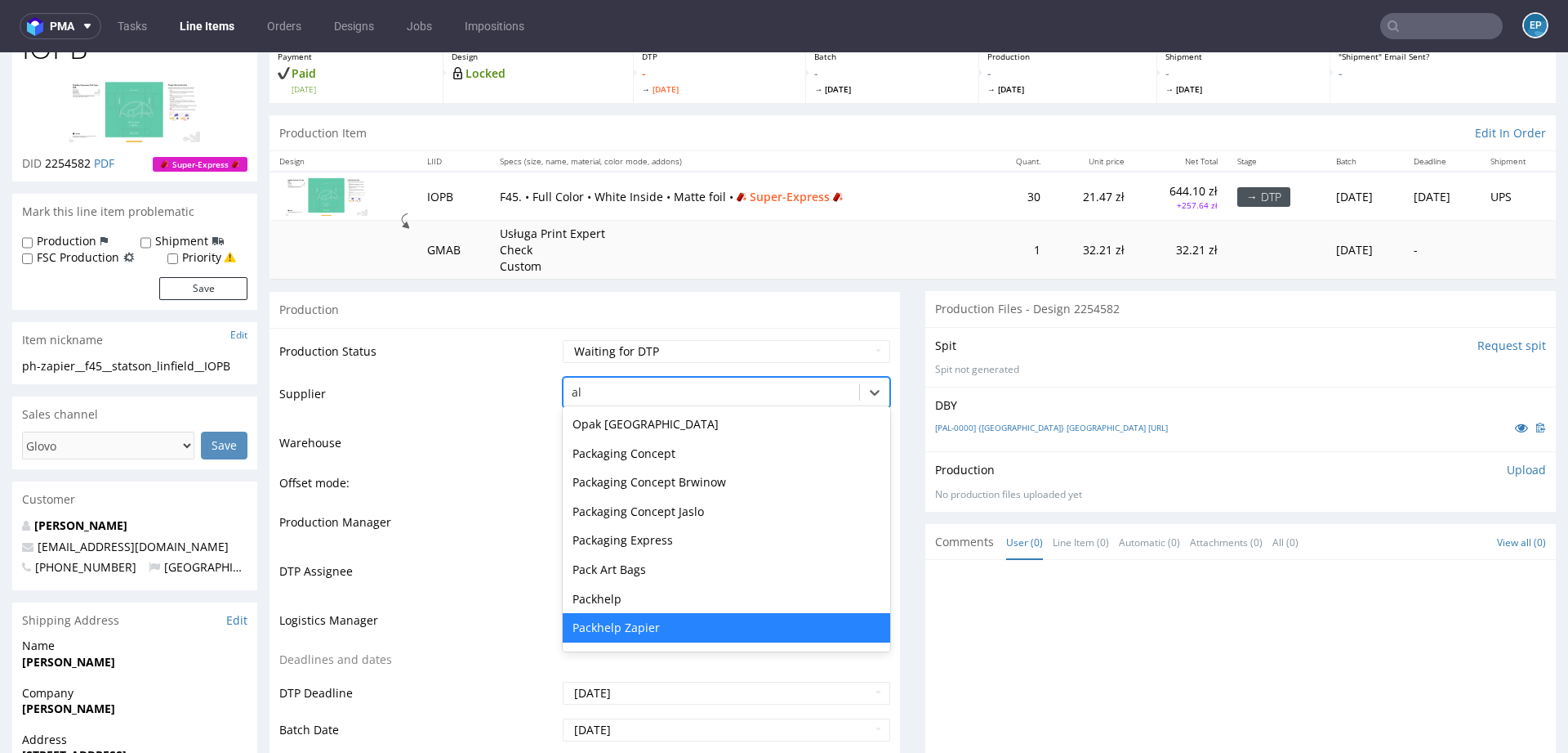
scroll to position [0, 0]
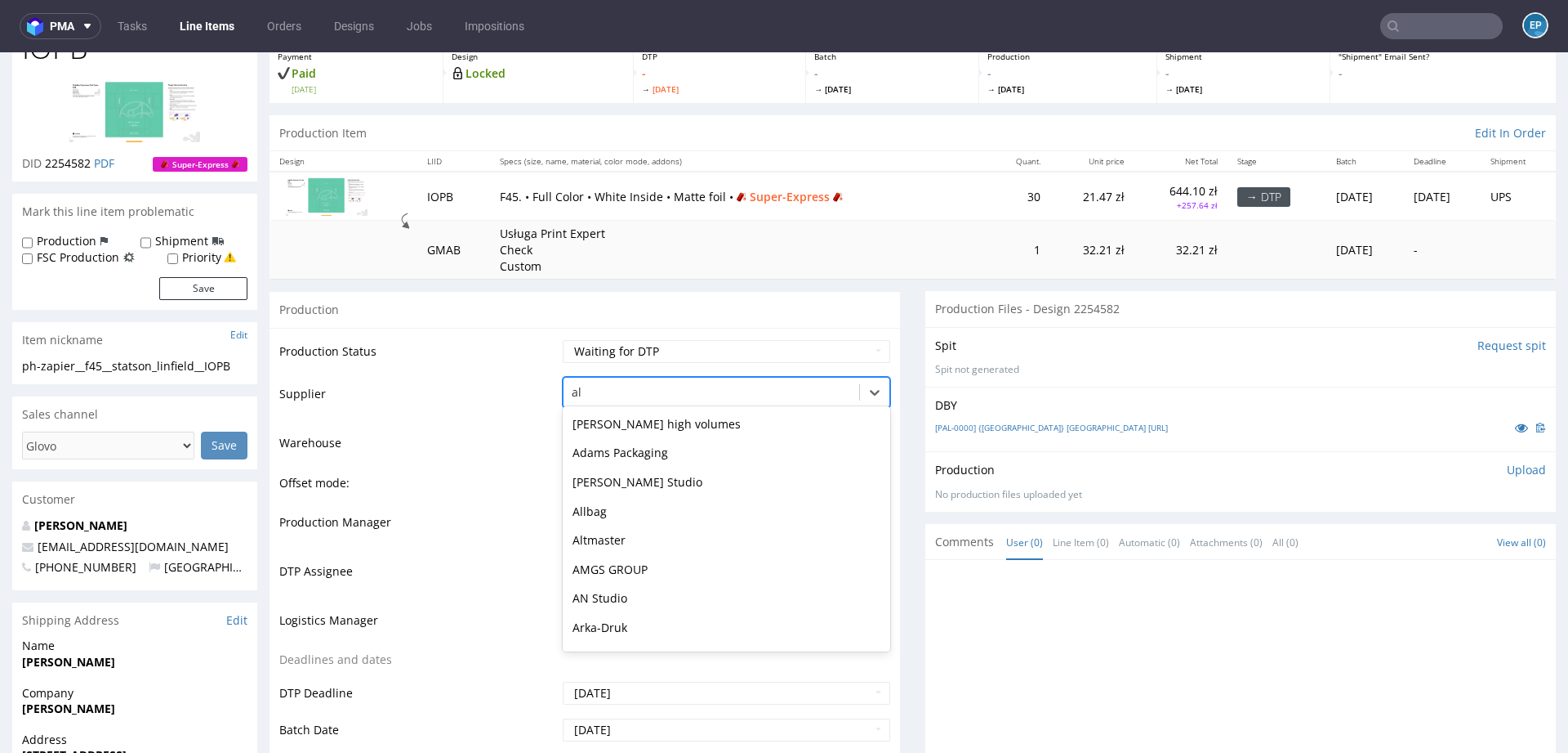
type input "alt"
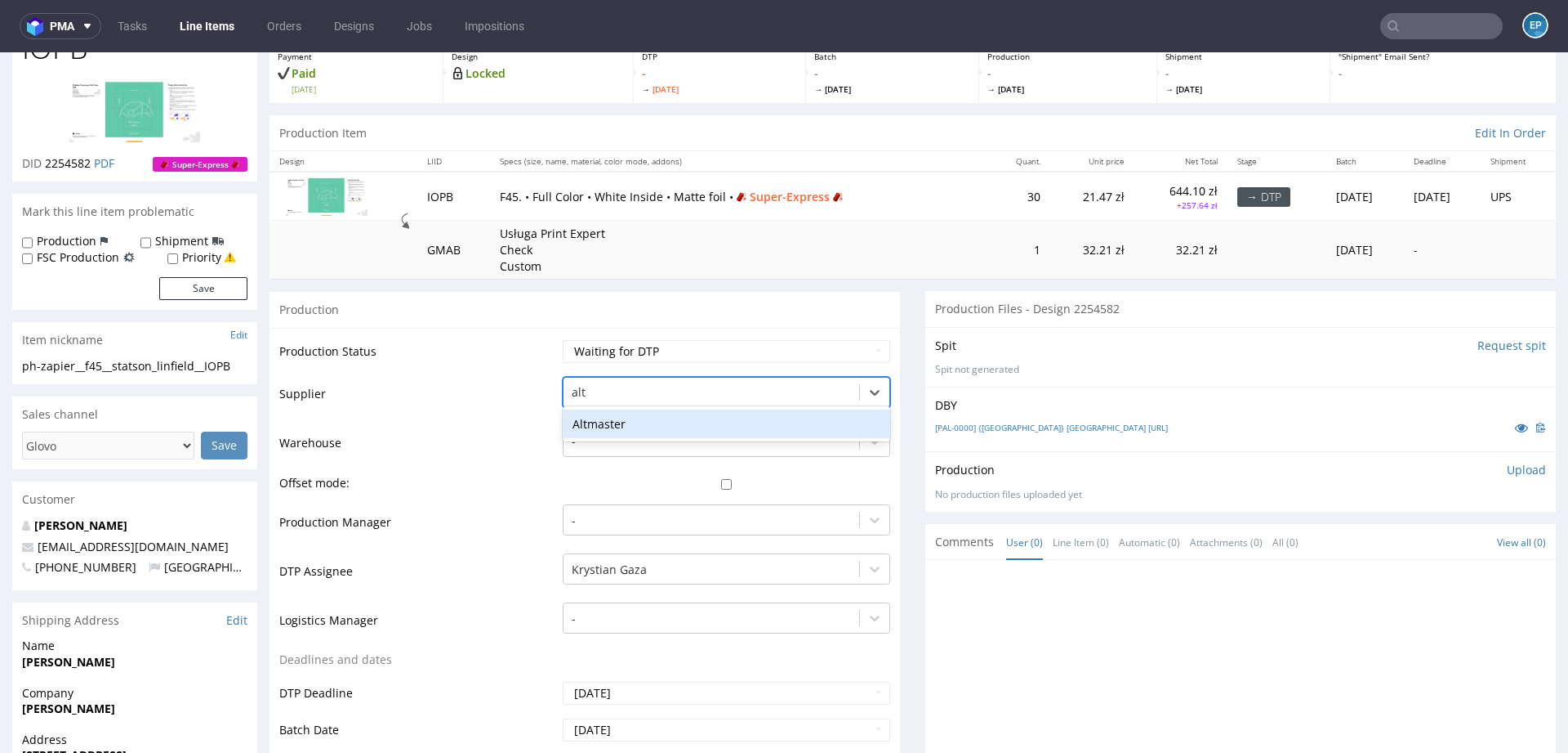
click at [691, 414] on div "Altmaster" at bounding box center [726, 424] width 328 height 30
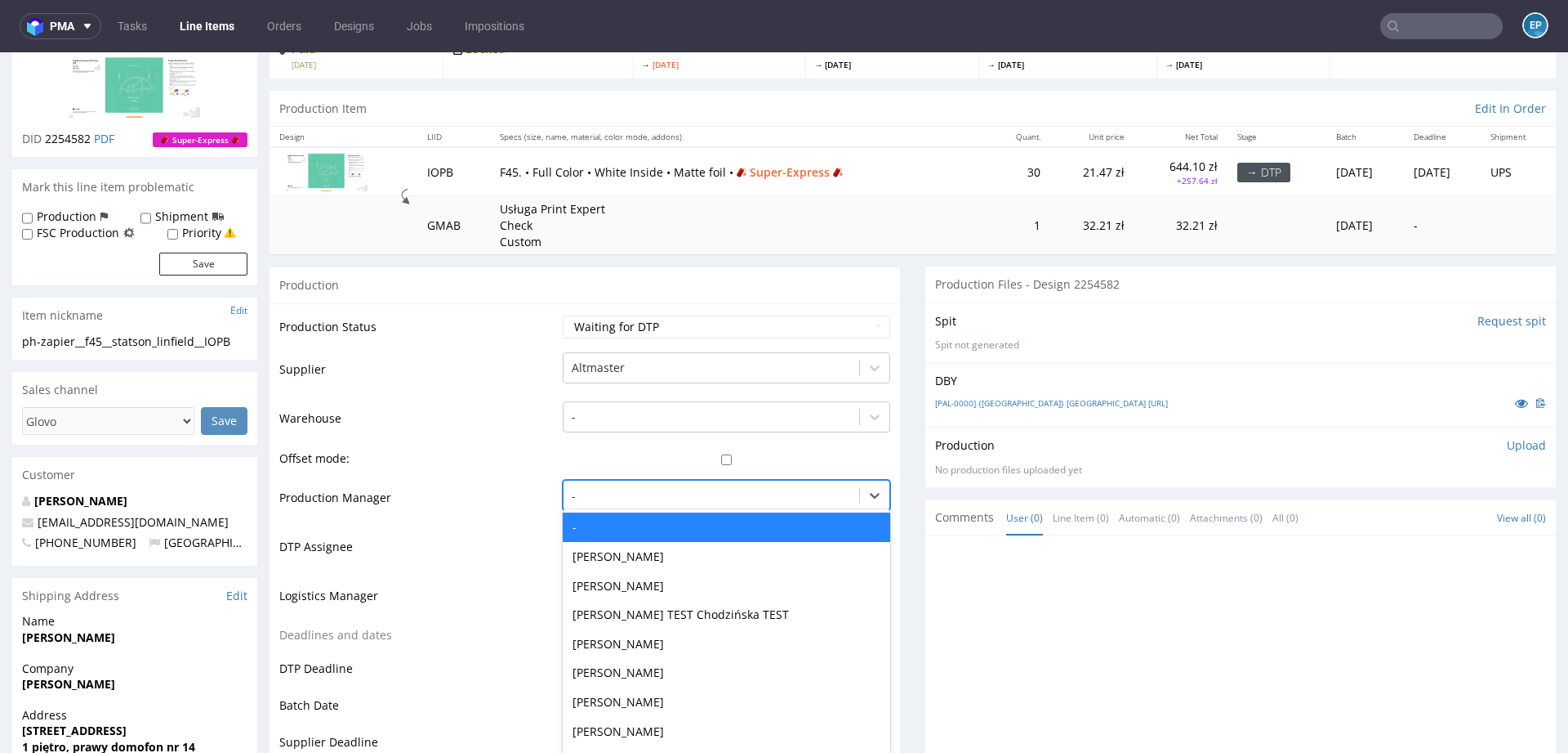
click at [665, 503] on div "- selected, 1 of 62. 62 results available. Use Up and Down to choose options, p…" at bounding box center [726, 491] width 328 height 23
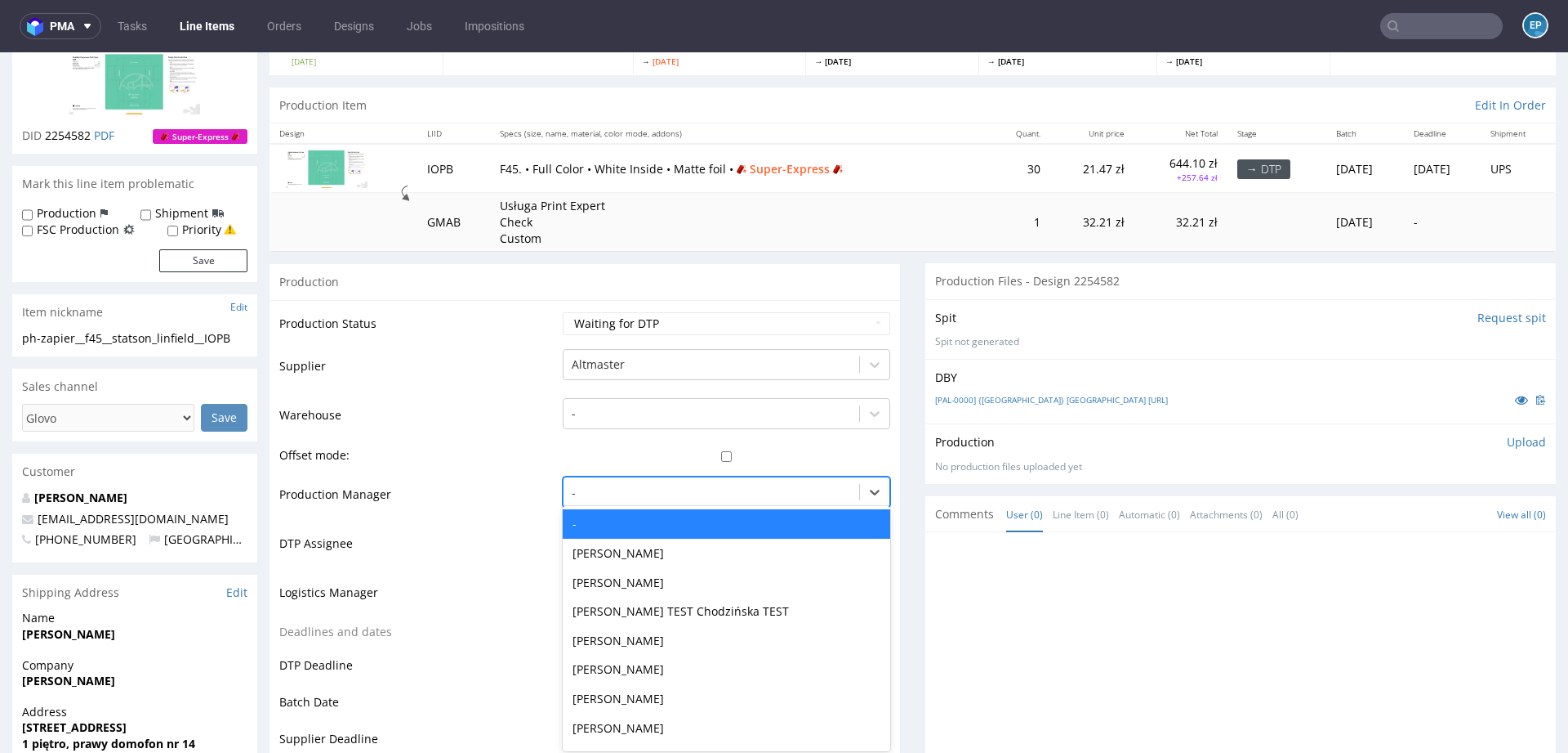
scroll to position [131, 0]
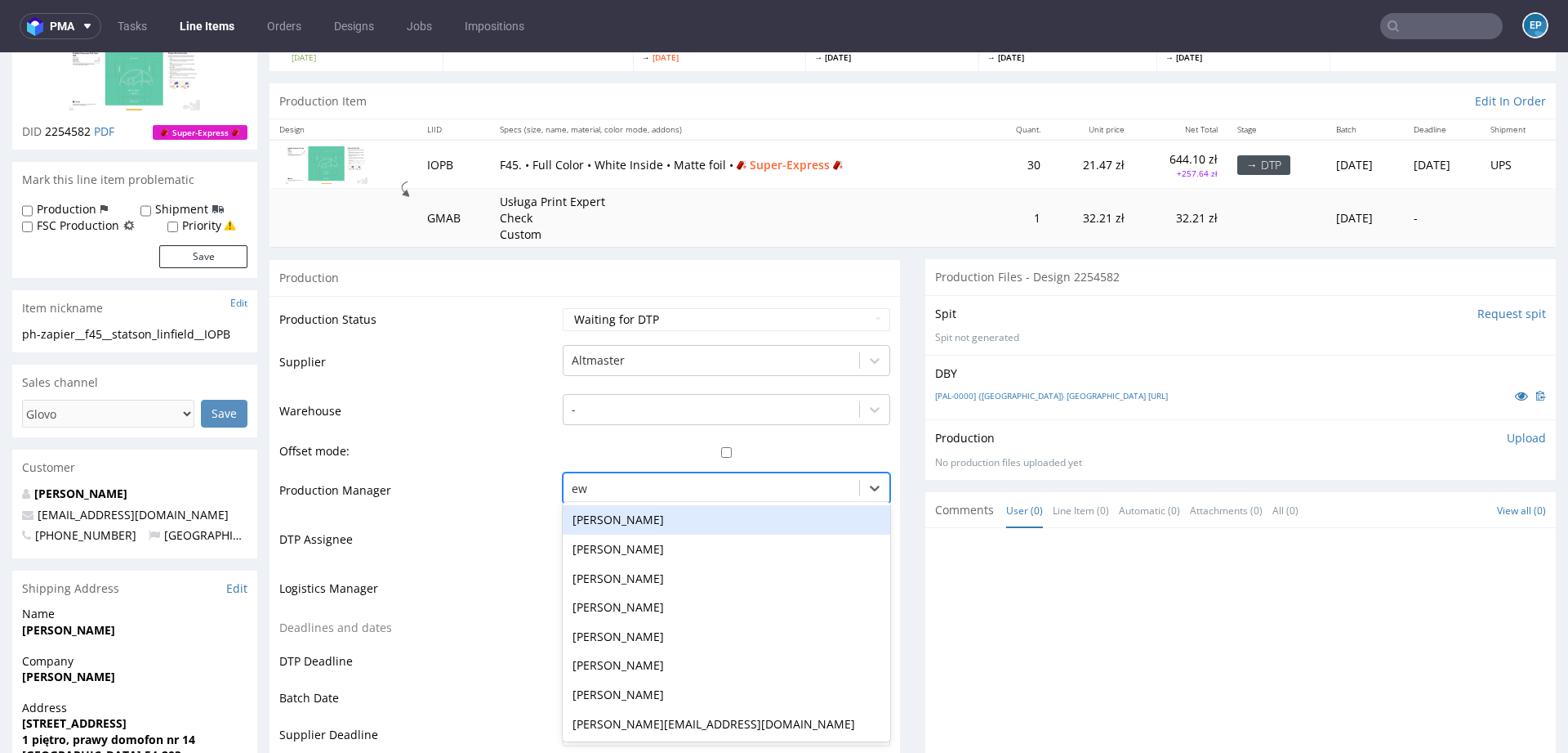
type input "ewa"
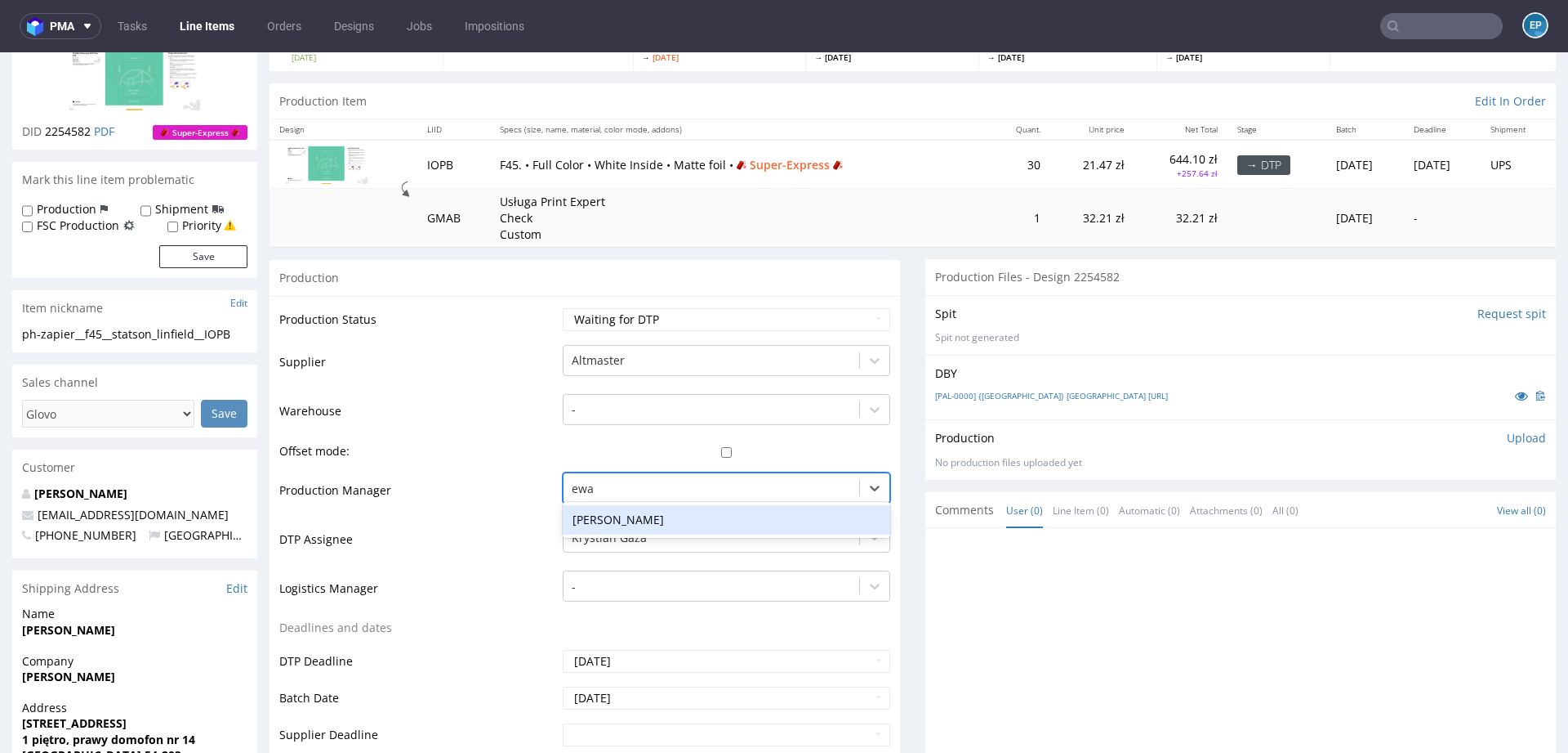
click at [640, 517] on div "Ewa Prus" at bounding box center [726, 520] width 328 height 30
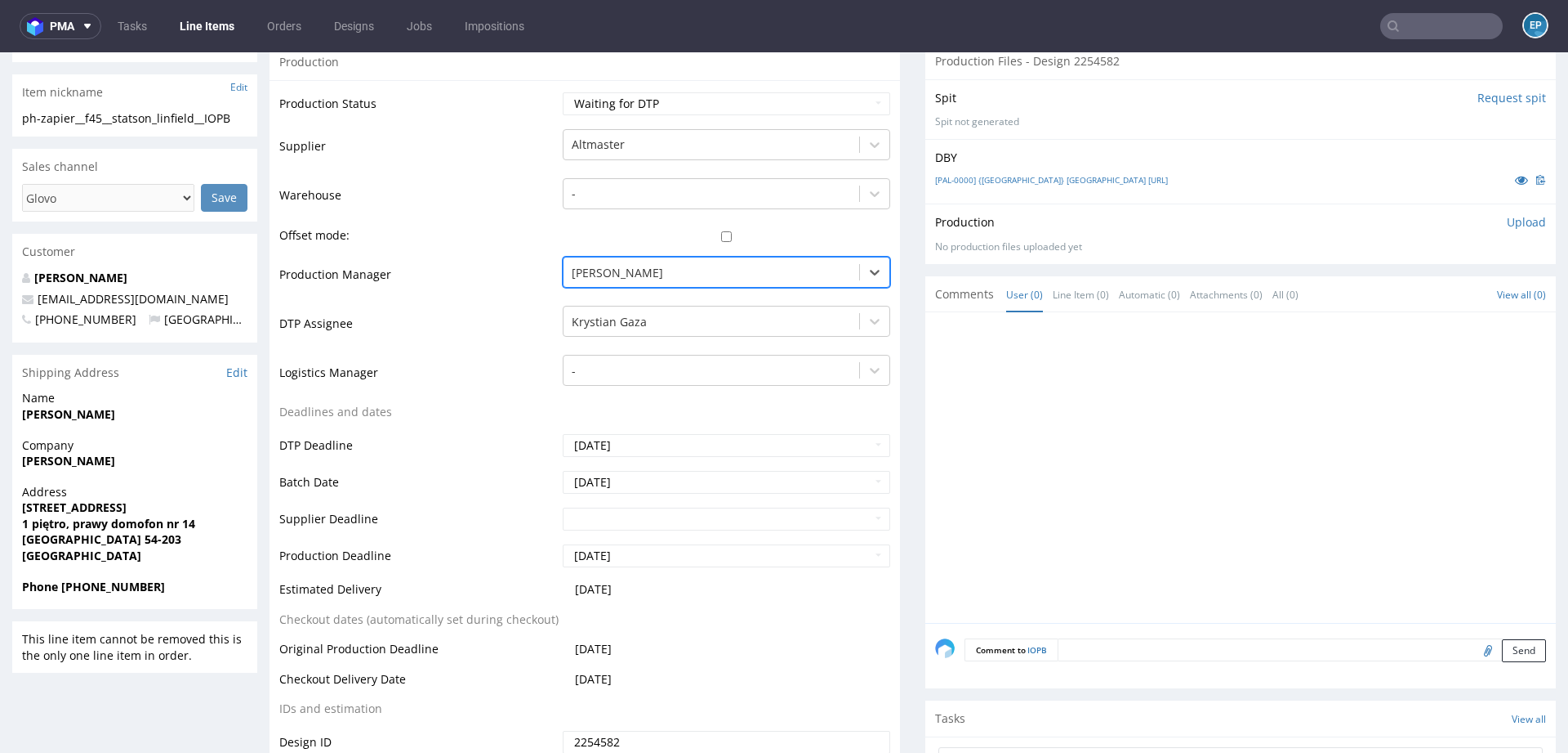
scroll to position [456, 0]
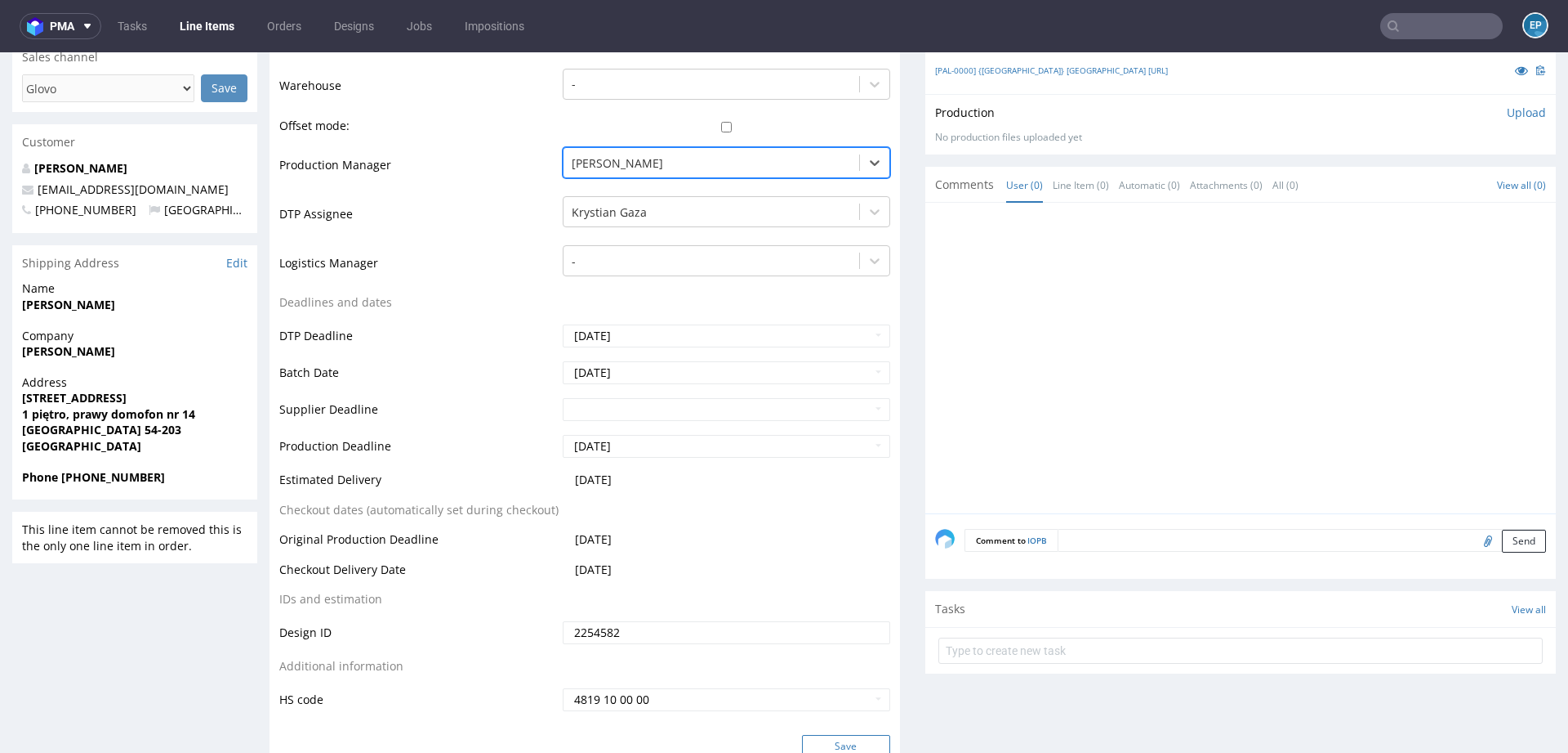
click at [844, 738] on button "Save" at bounding box center [846, 746] width 89 height 23
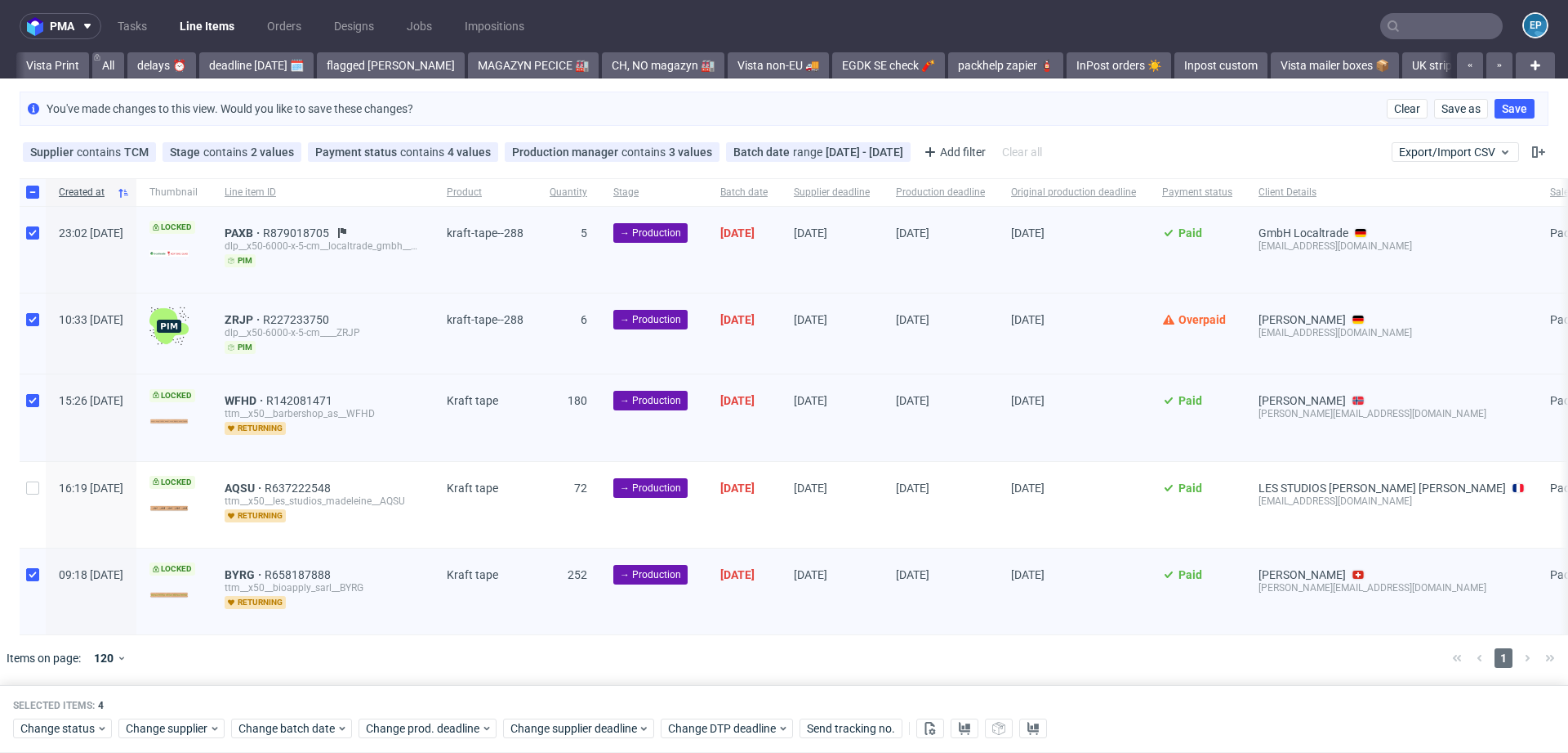
scroll to position [0, 2139]
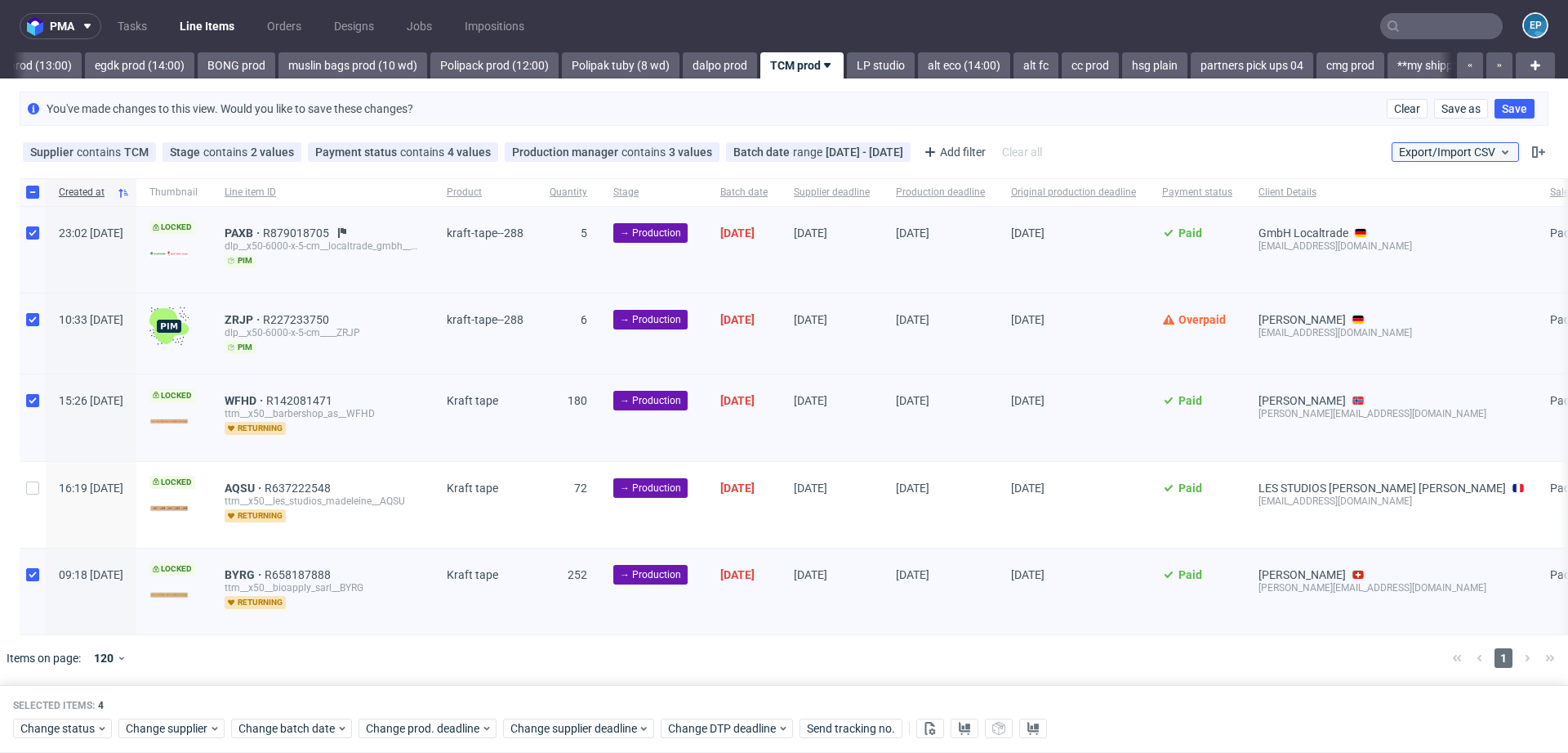
click at [1459, 142] on button "Export/Import CSV" at bounding box center [1456, 152] width 128 height 20
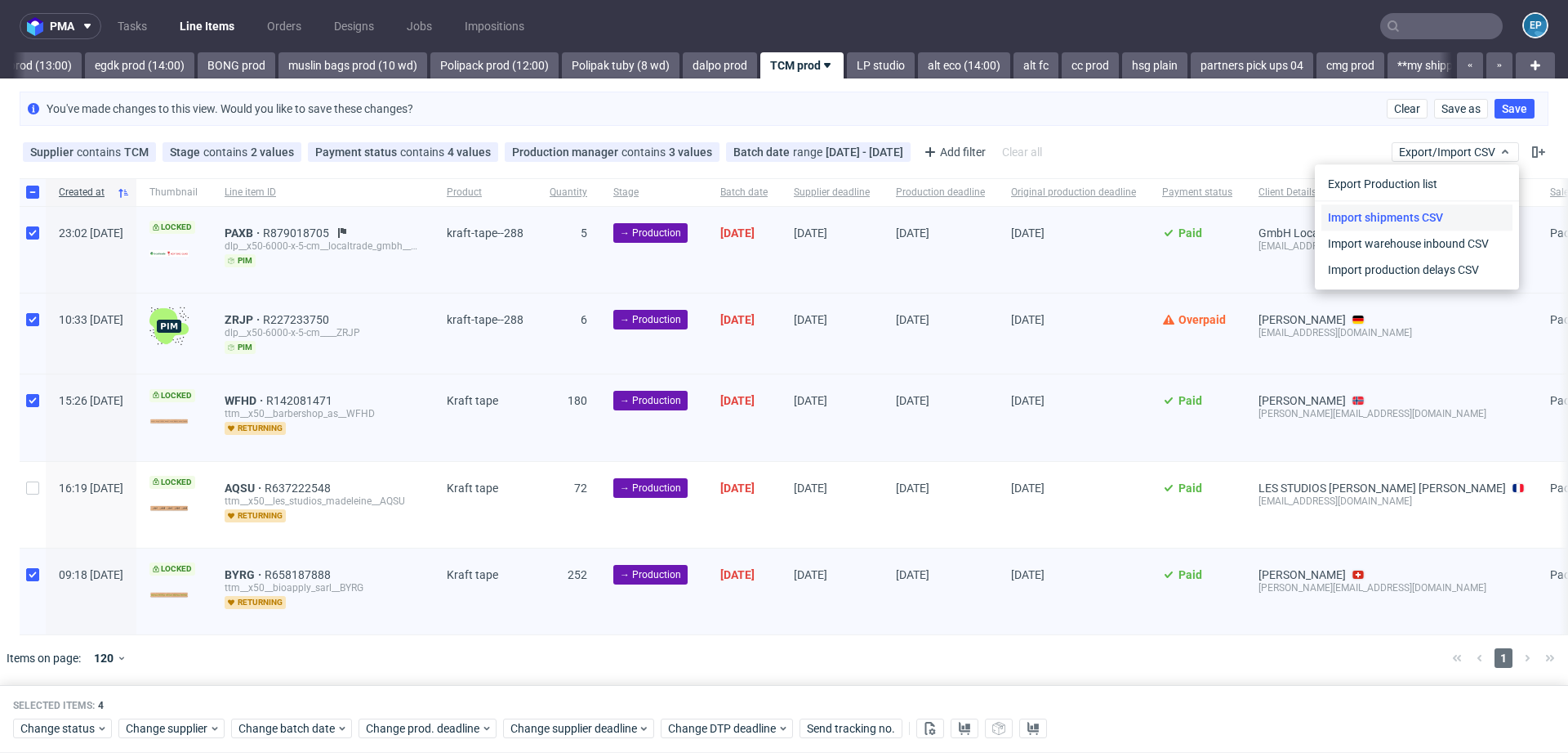
click at [1417, 213] on link "Import shipments CSV" at bounding box center [1416, 217] width 192 height 26
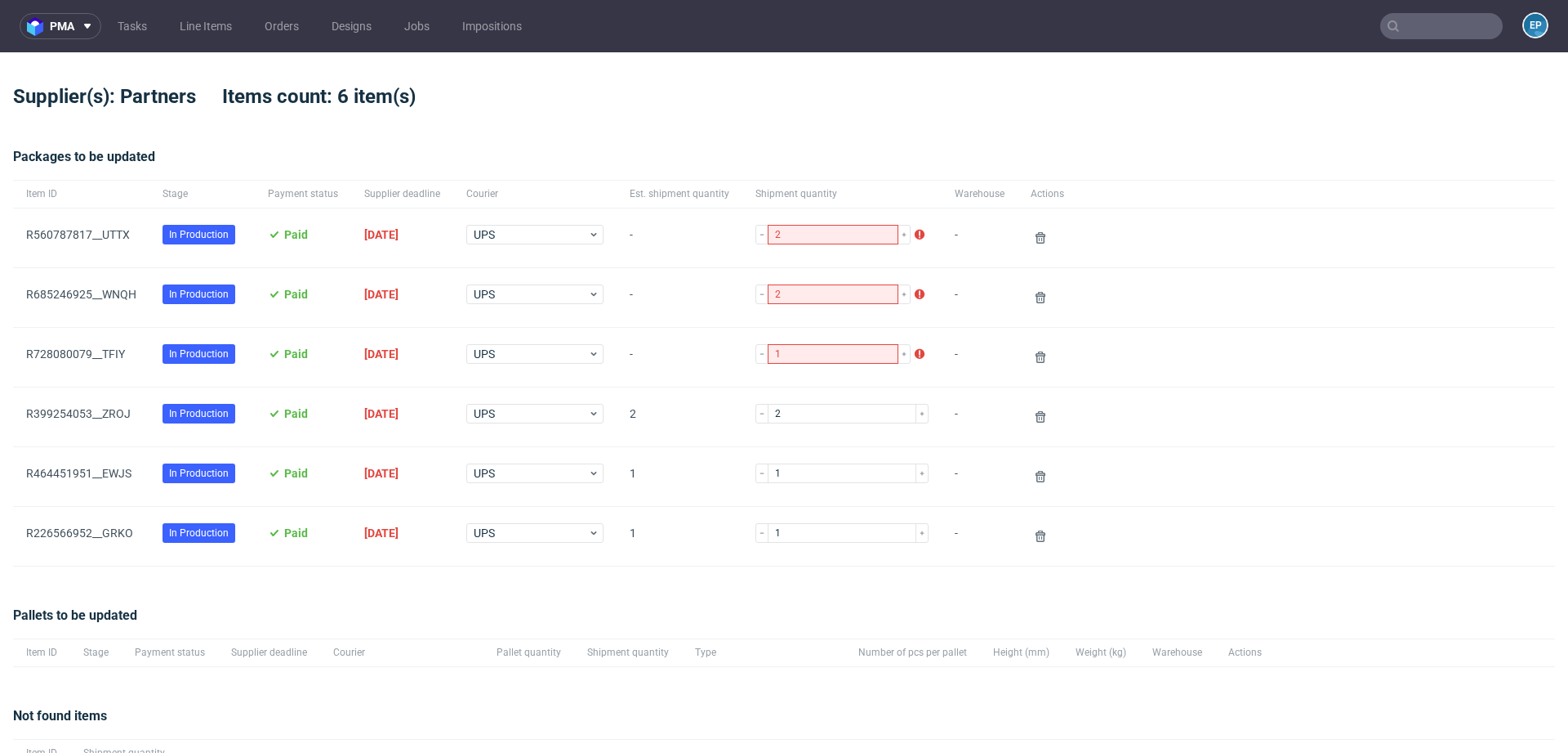
scroll to position [171, 0]
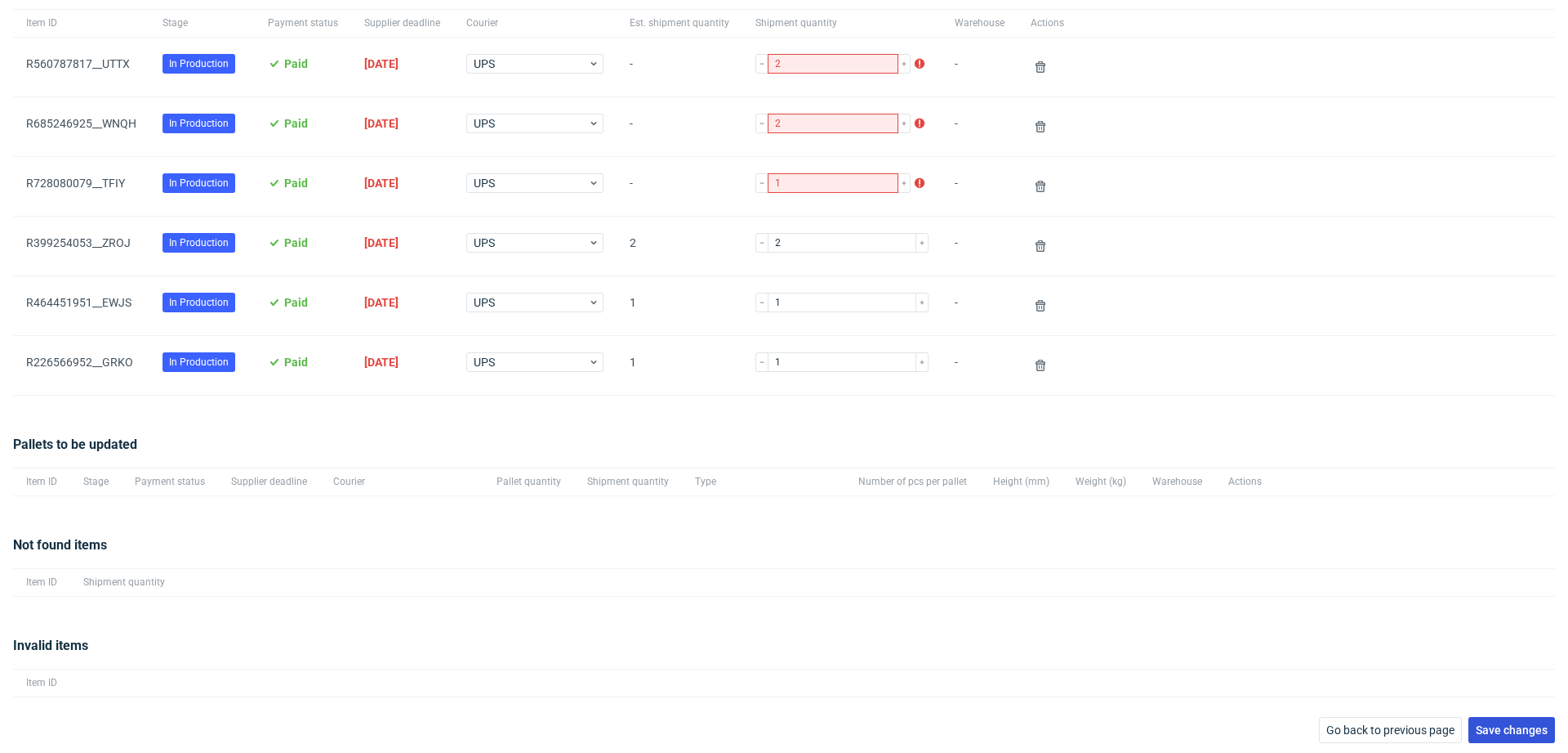
click at [1492, 730] on span "Save changes" at bounding box center [1512, 729] width 72 height 11
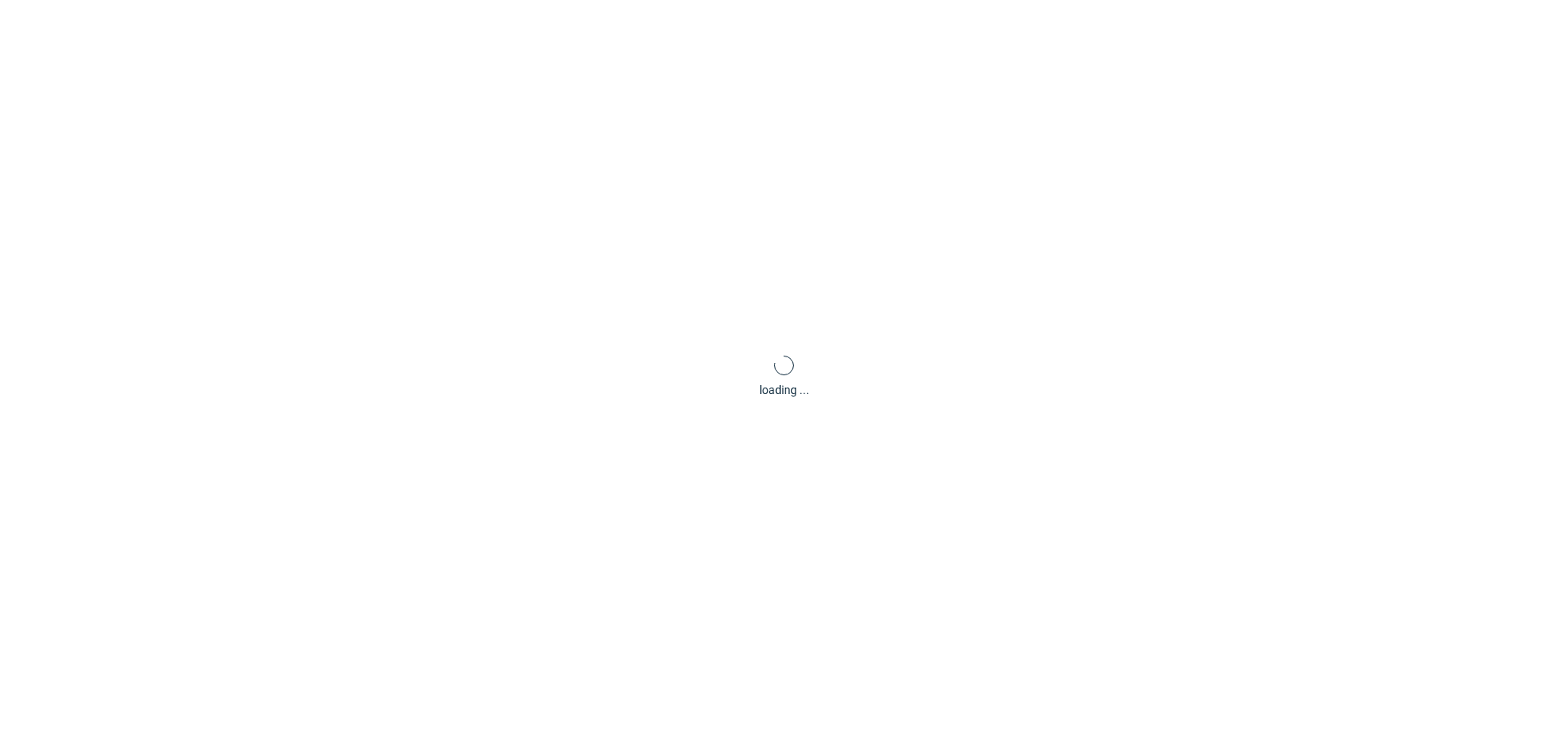
scroll to position [78, 0]
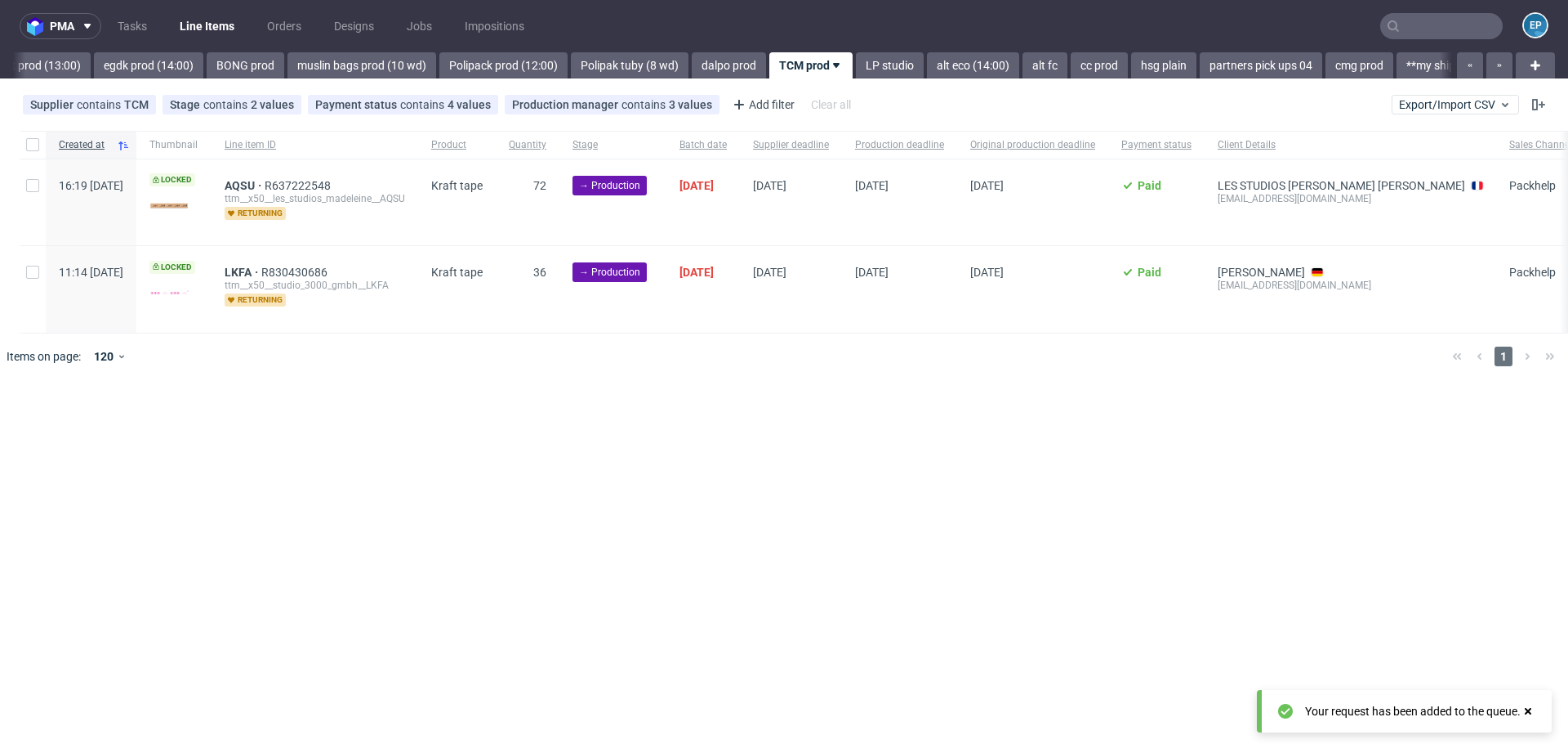
scroll to position [0, 2139]
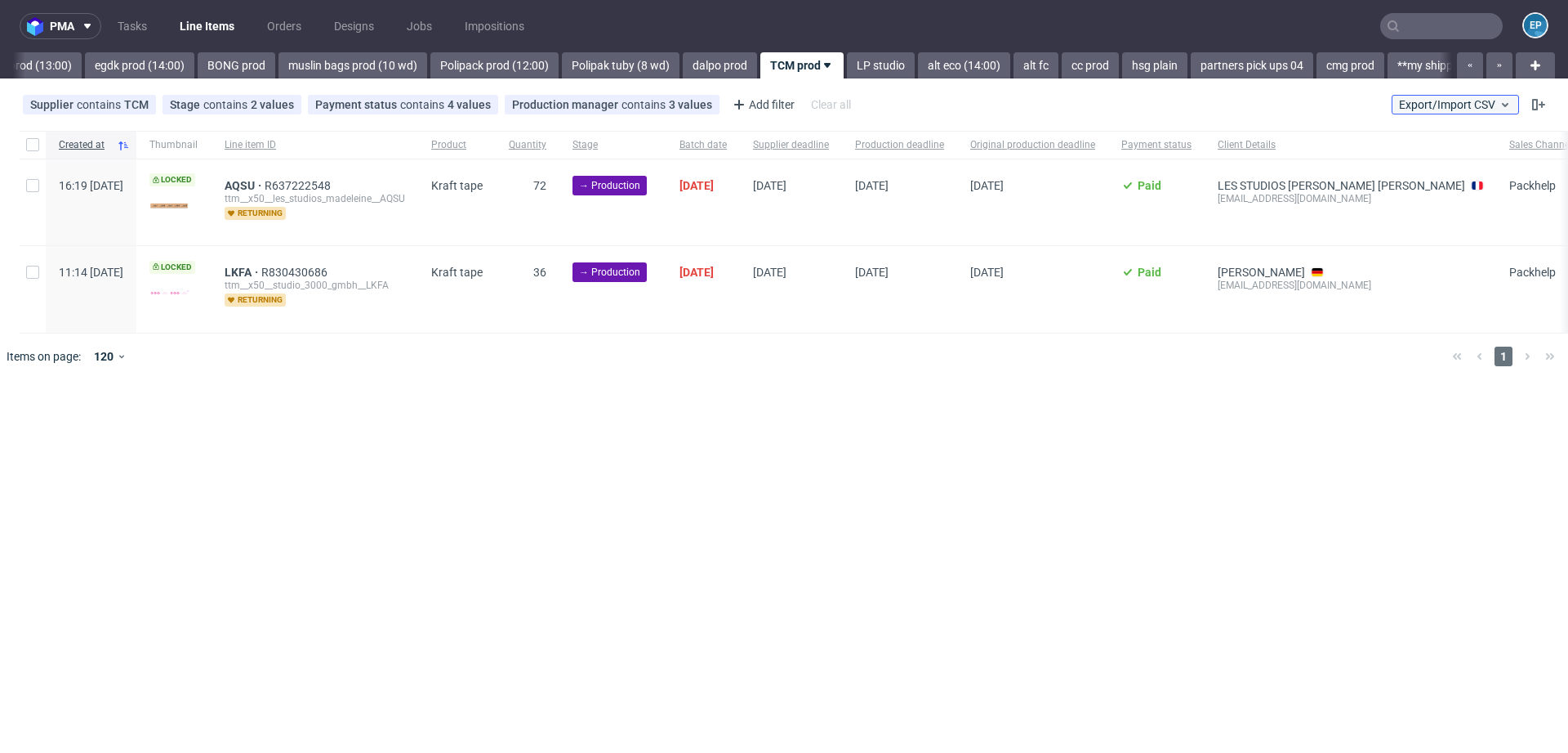
click at [1491, 98] on span "Export/Import CSV" at bounding box center [1456, 104] width 112 height 13
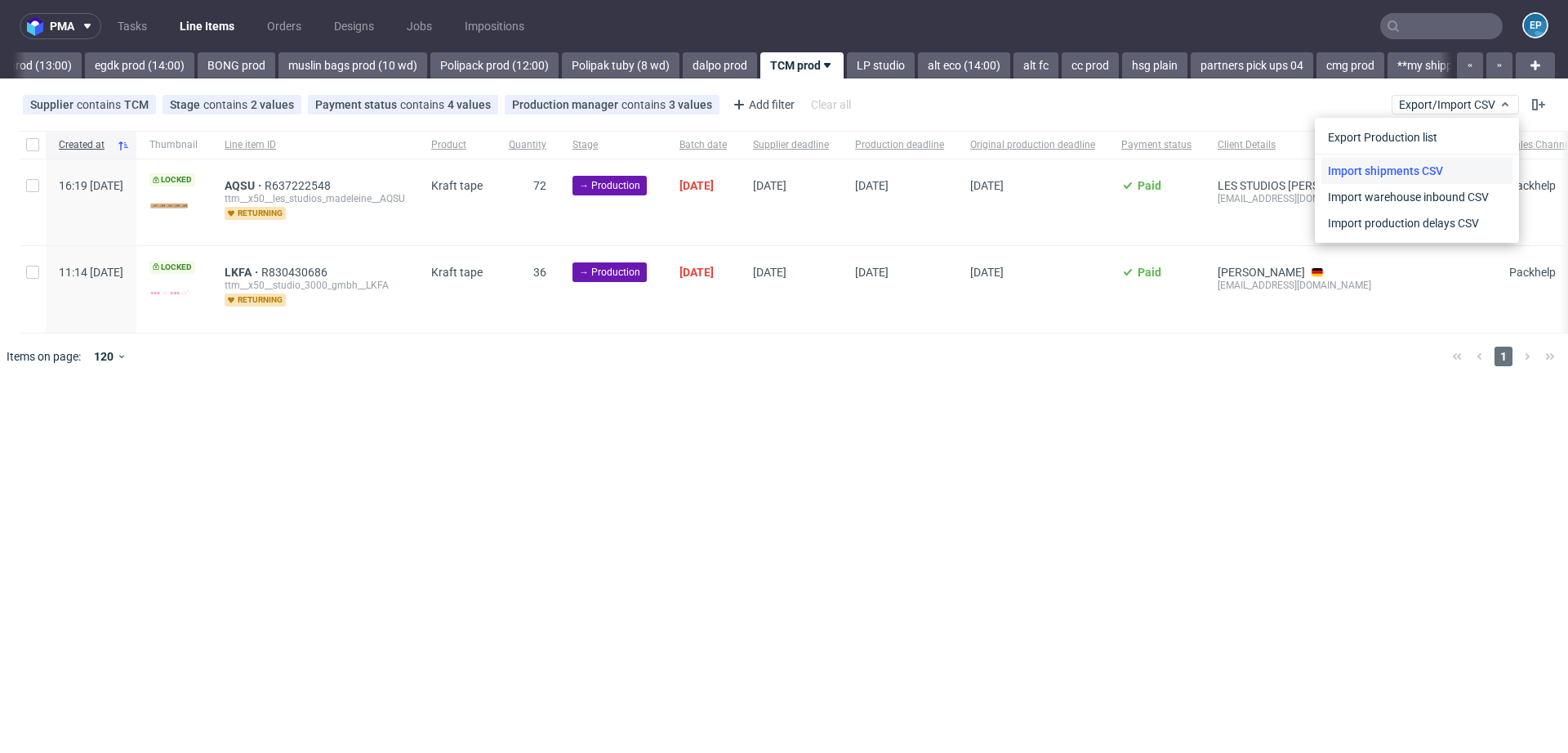
click at [1434, 166] on link "Import shipments CSV" at bounding box center [1416, 170] width 192 height 26
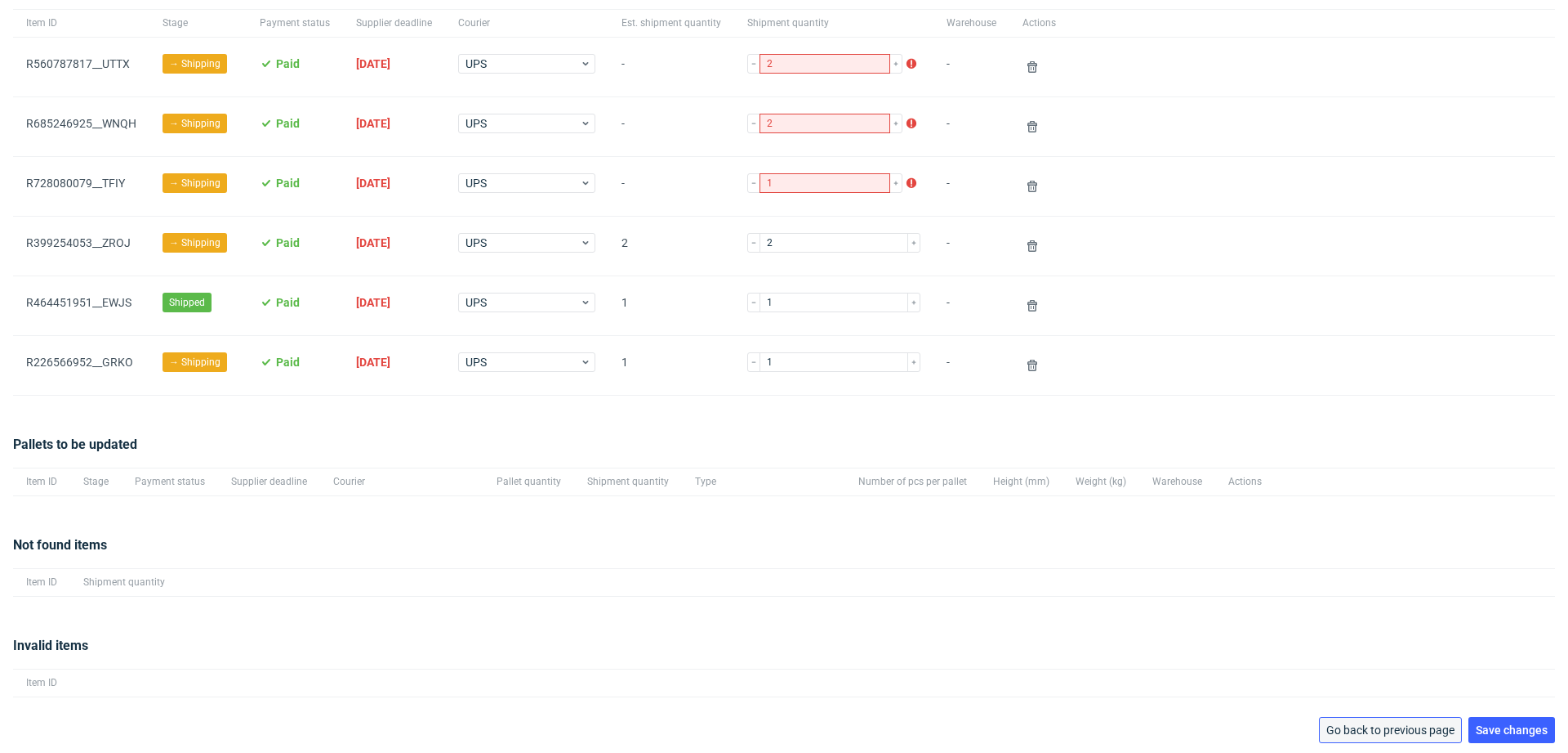
click at [1389, 726] on span "Go back to previous page" at bounding box center [1390, 729] width 129 height 11
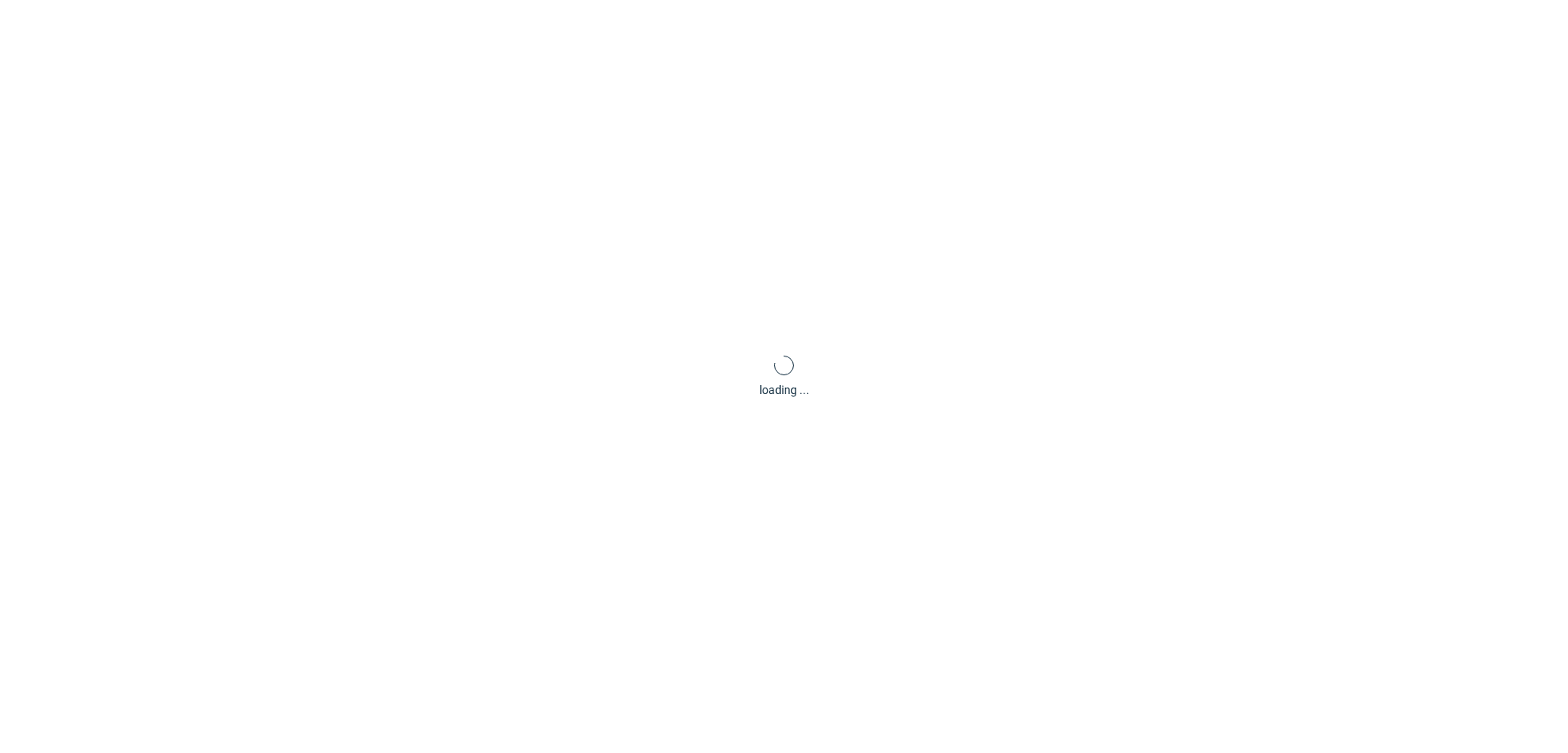
scroll to position [78, 0]
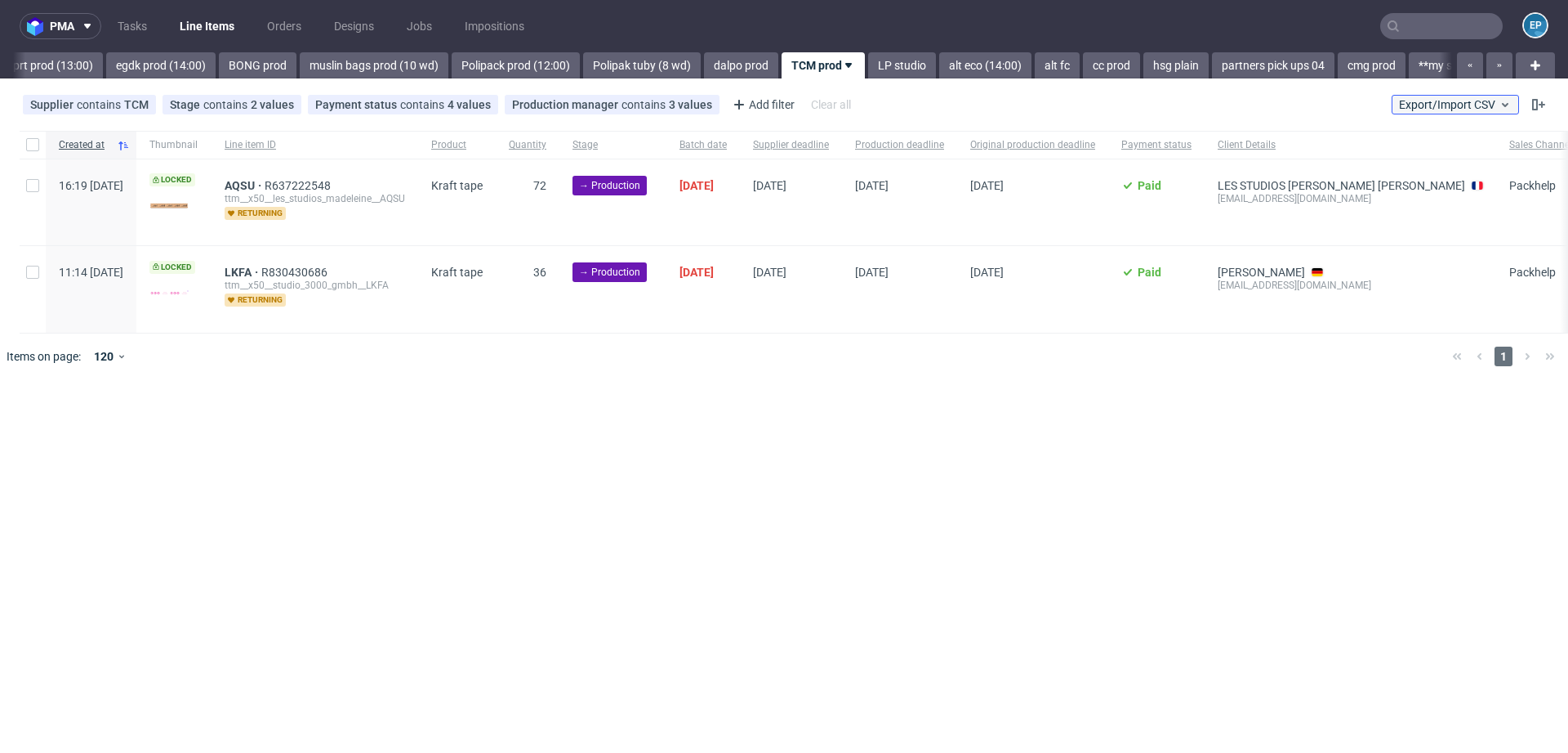
scroll to position [0, 2139]
click at [1444, 96] on button "Export/Import CSV" at bounding box center [1456, 104] width 128 height 20
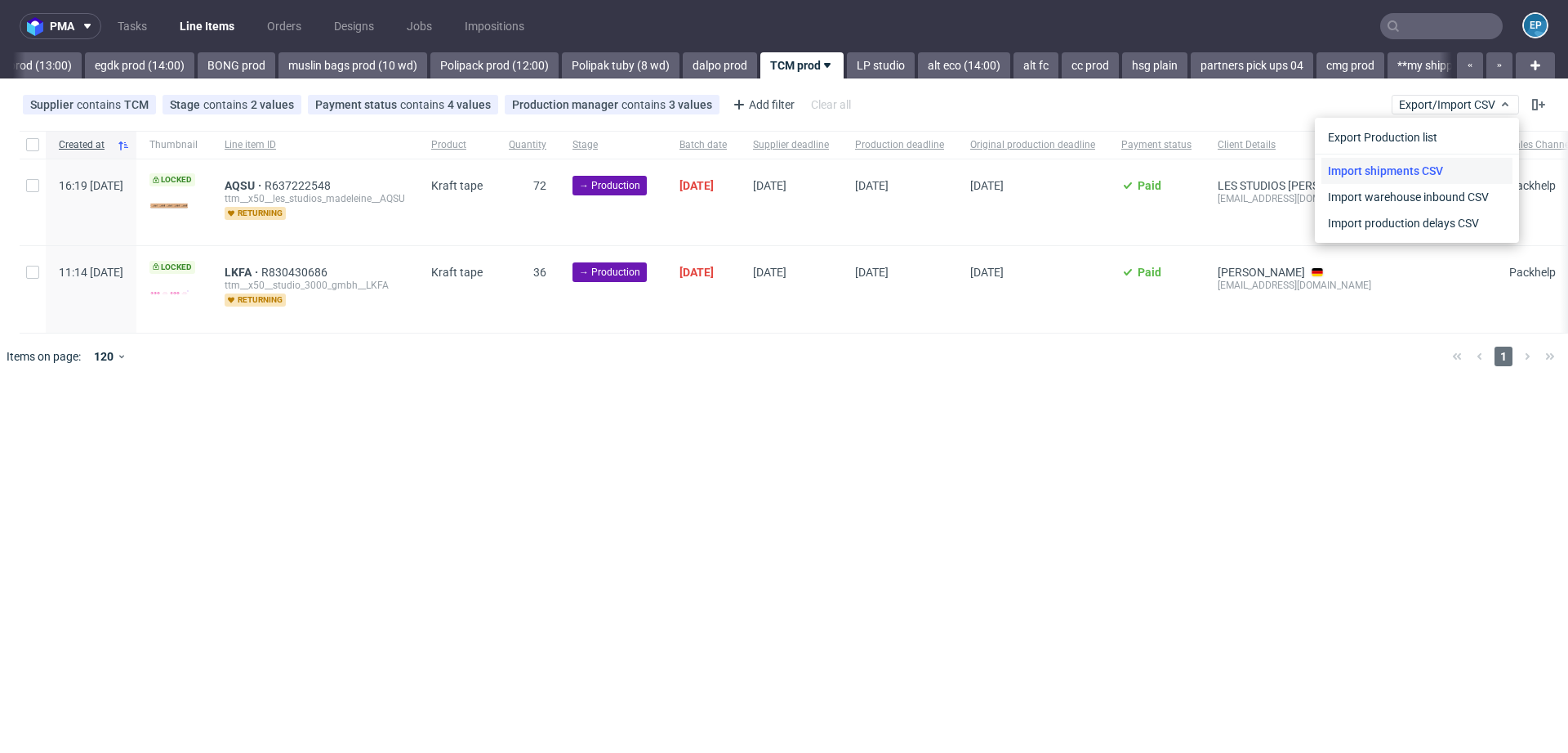
click at [1393, 168] on link "Import shipments CSV" at bounding box center [1416, 170] width 192 height 26
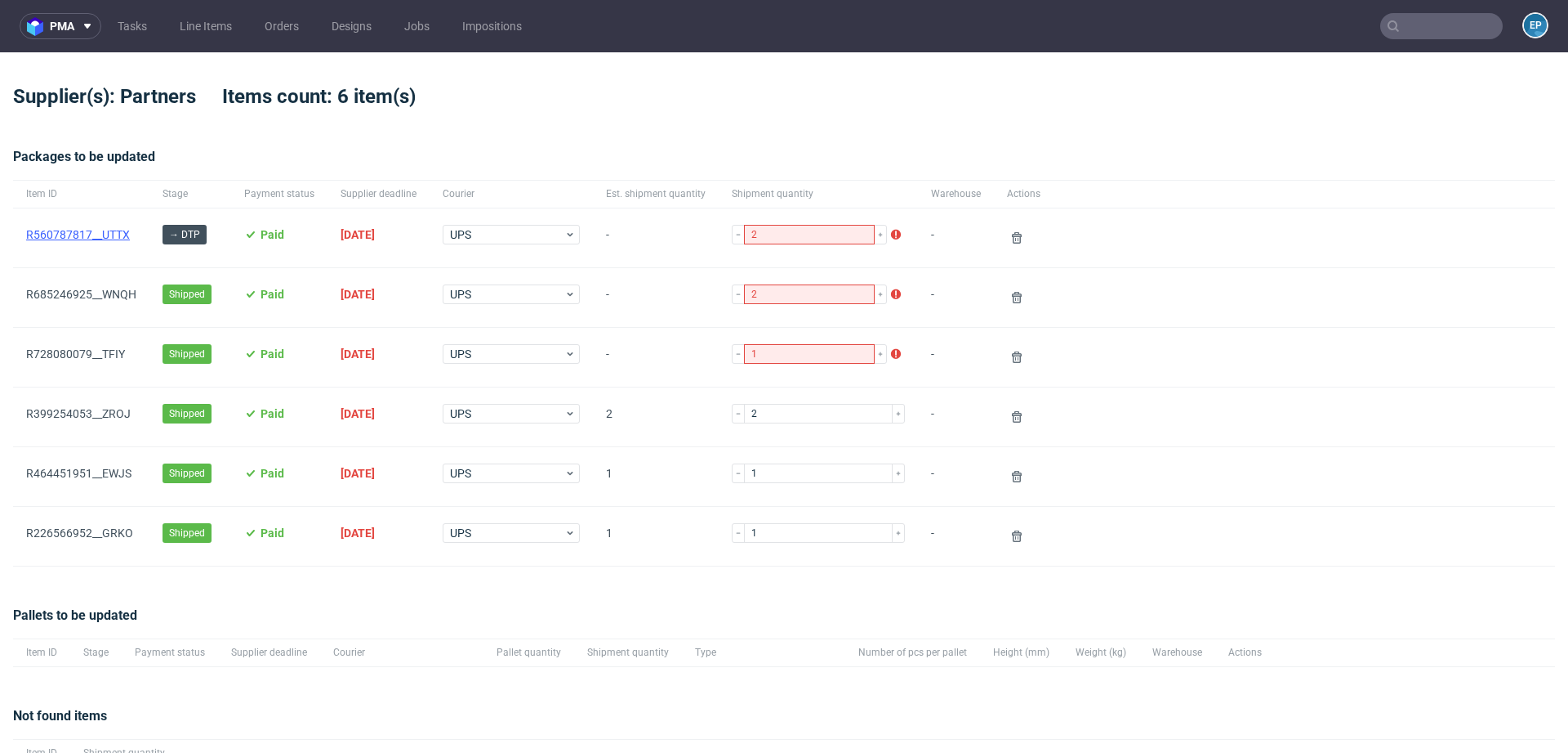
click at [86, 233] on link "R560787817__UTTX" at bounding box center [78, 234] width 104 height 13
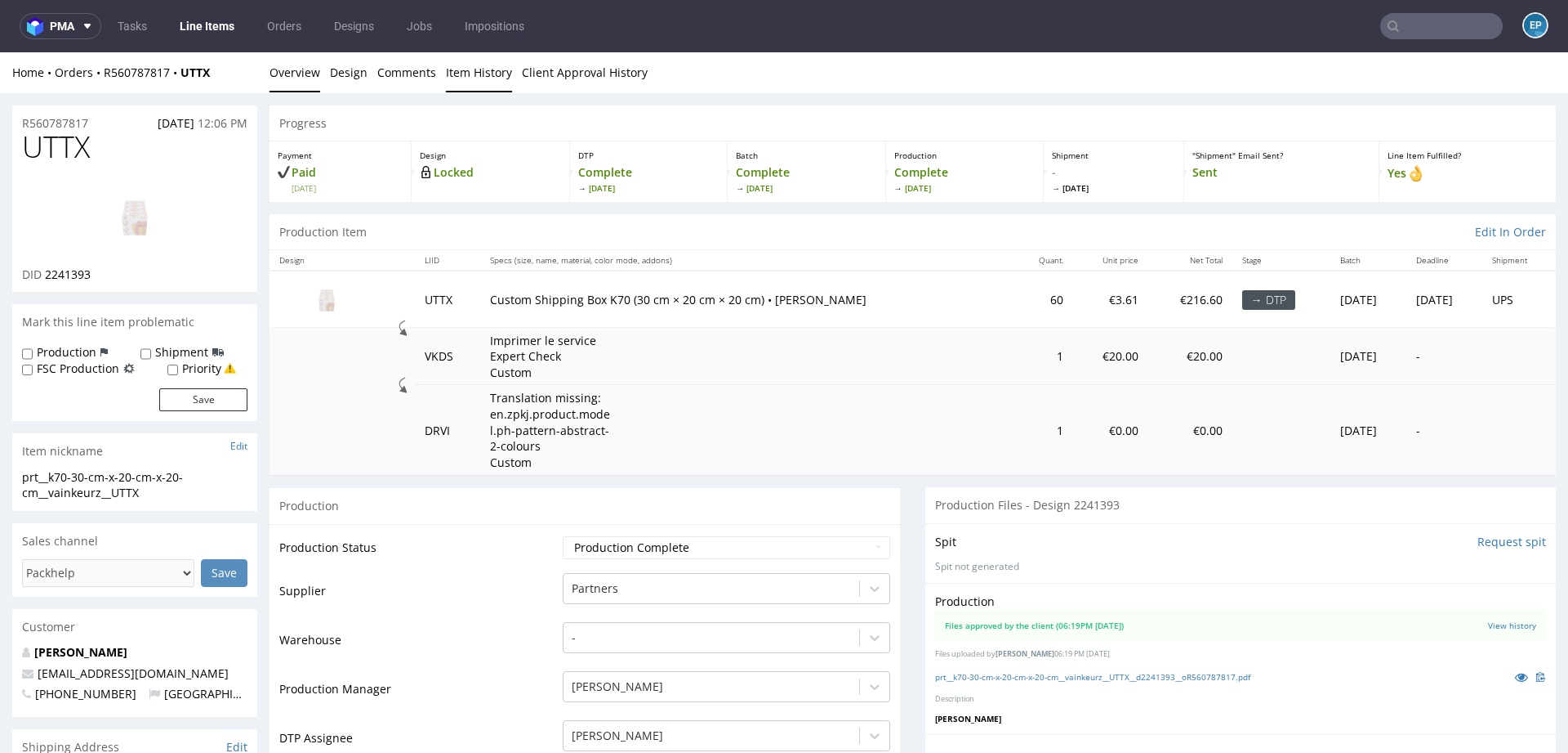
click at [474, 69] on link "Item History" at bounding box center [479, 72] width 66 height 40
